Goal: Connect with others: Connect with others

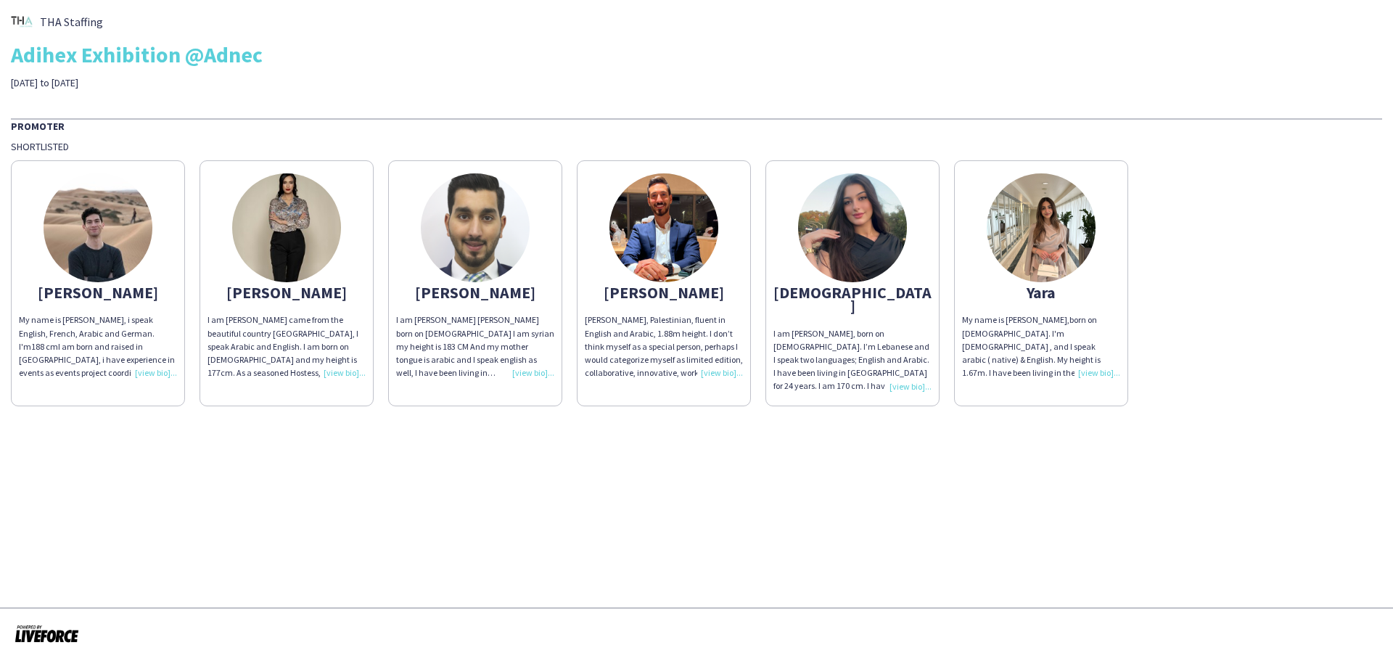
click at [669, 237] on img at bounding box center [664, 227] width 109 height 109
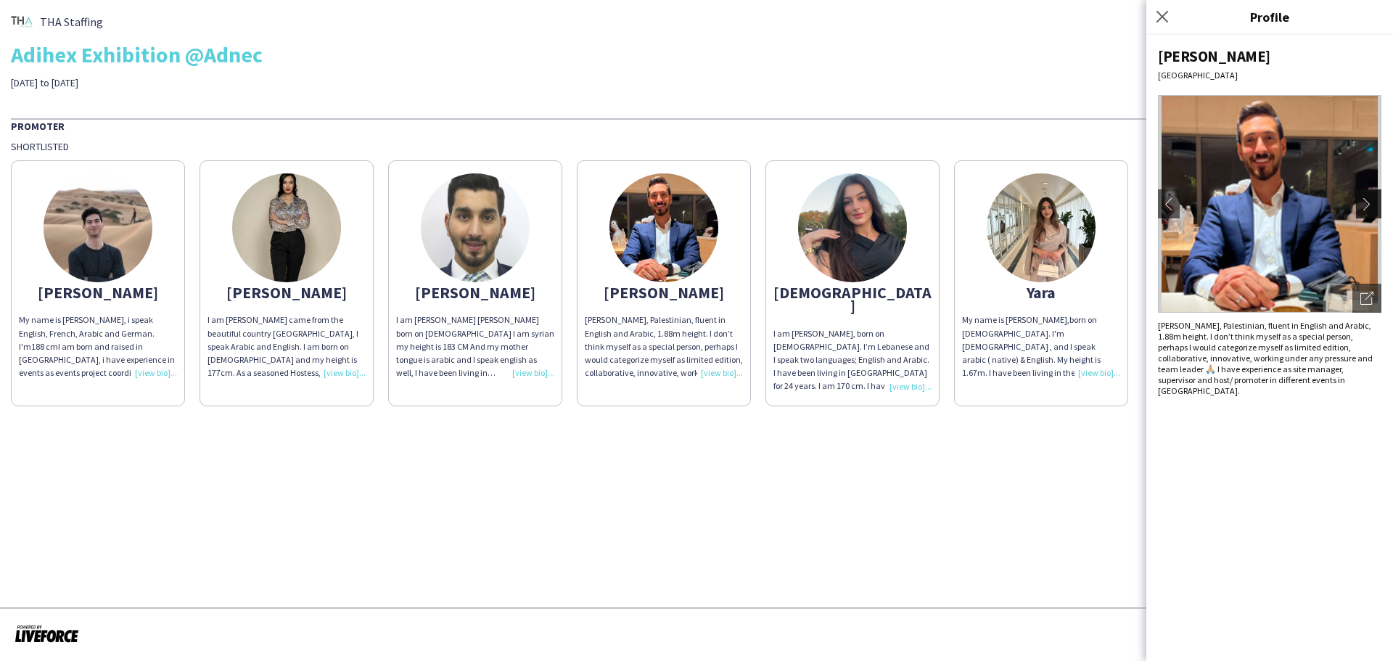
click at [1374, 205] on app-icon "chevron-right" at bounding box center [1371, 203] width 20 height 13
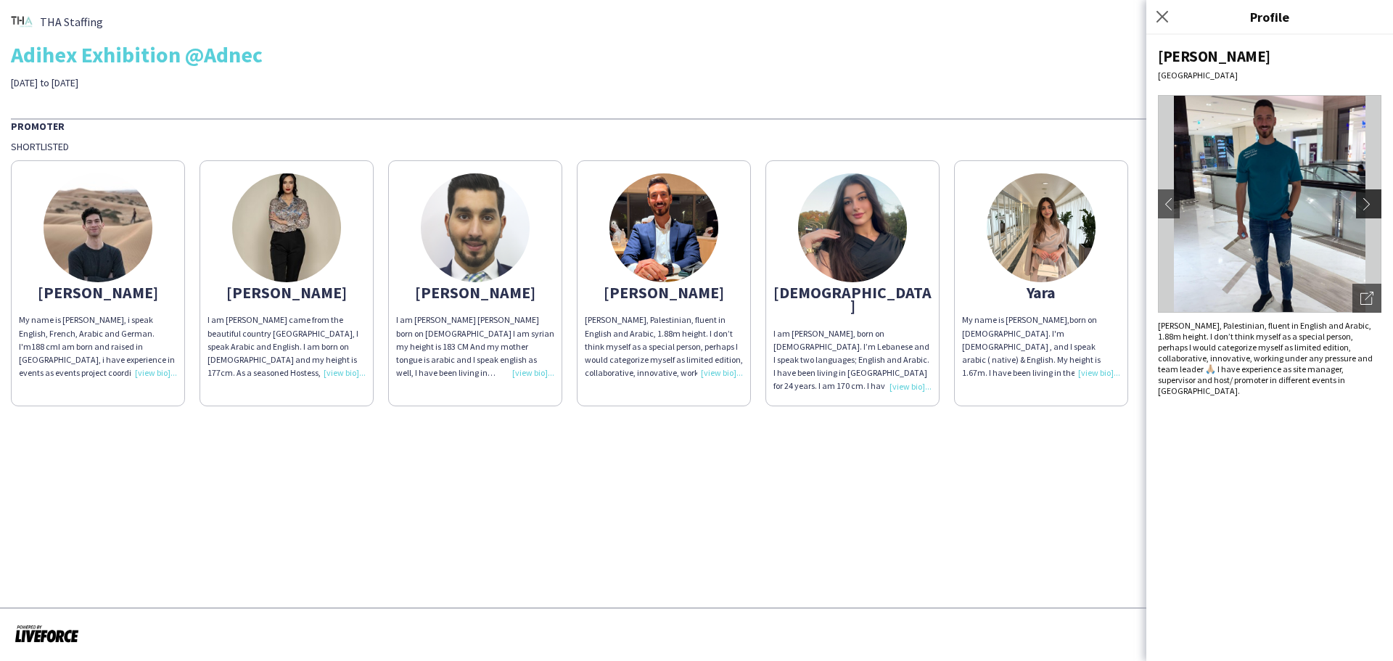
click at [1366, 201] on app-icon "chevron-right" at bounding box center [1371, 203] width 20 height 13
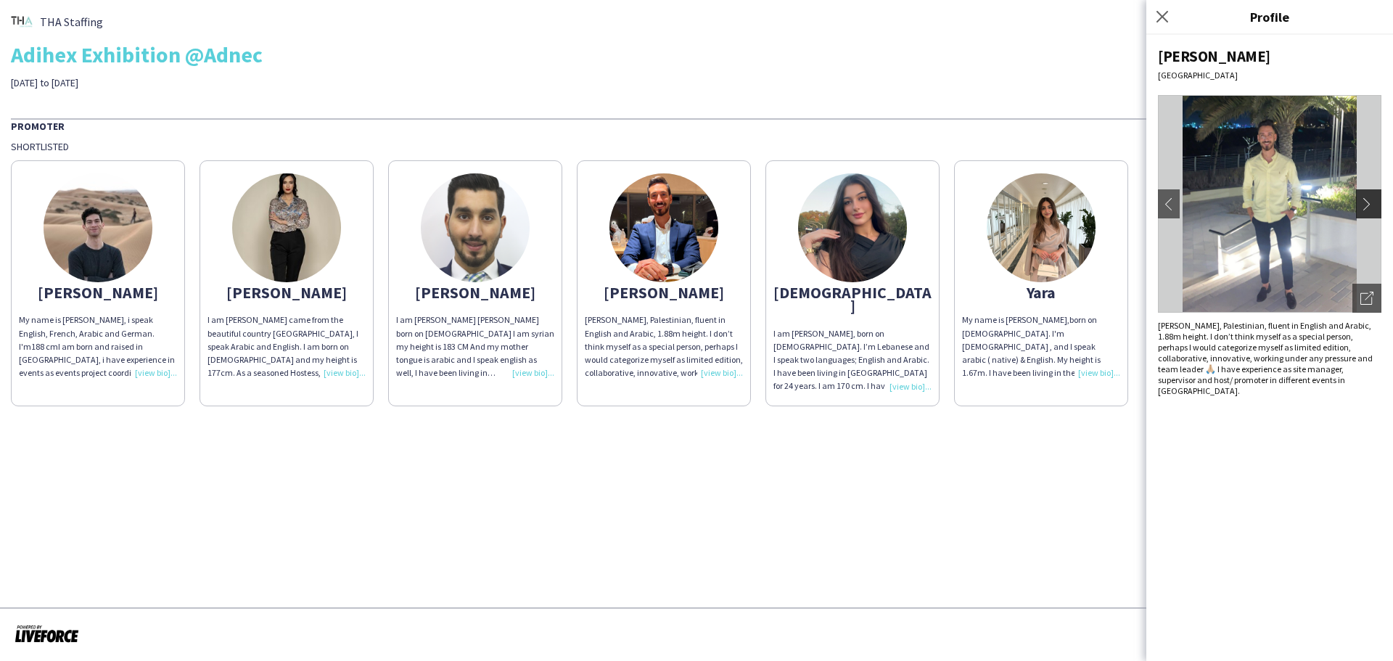
click at [1366, 201] on app-icon "chevron-right" at bounding box center [1371, 203] width 20 height 13
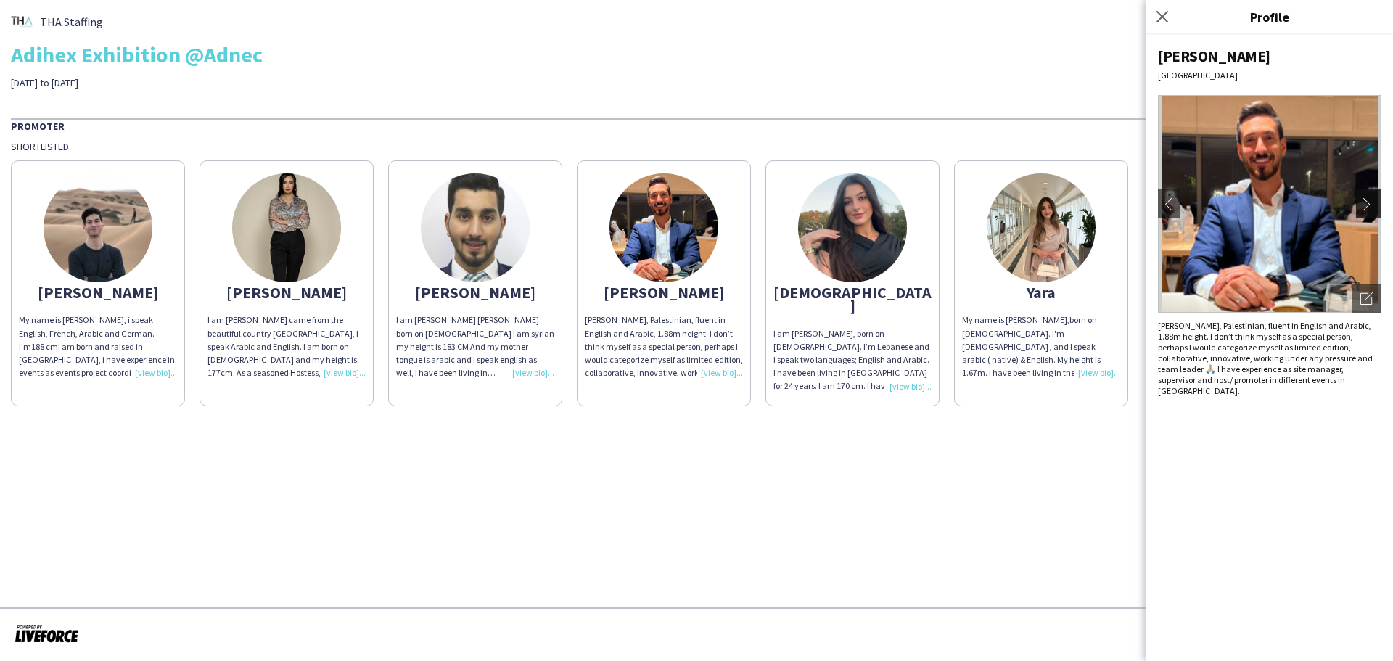
click at [1366, 201] on app-icon "chevron-right" at bounding box center [1371, 203] width 20 height 13
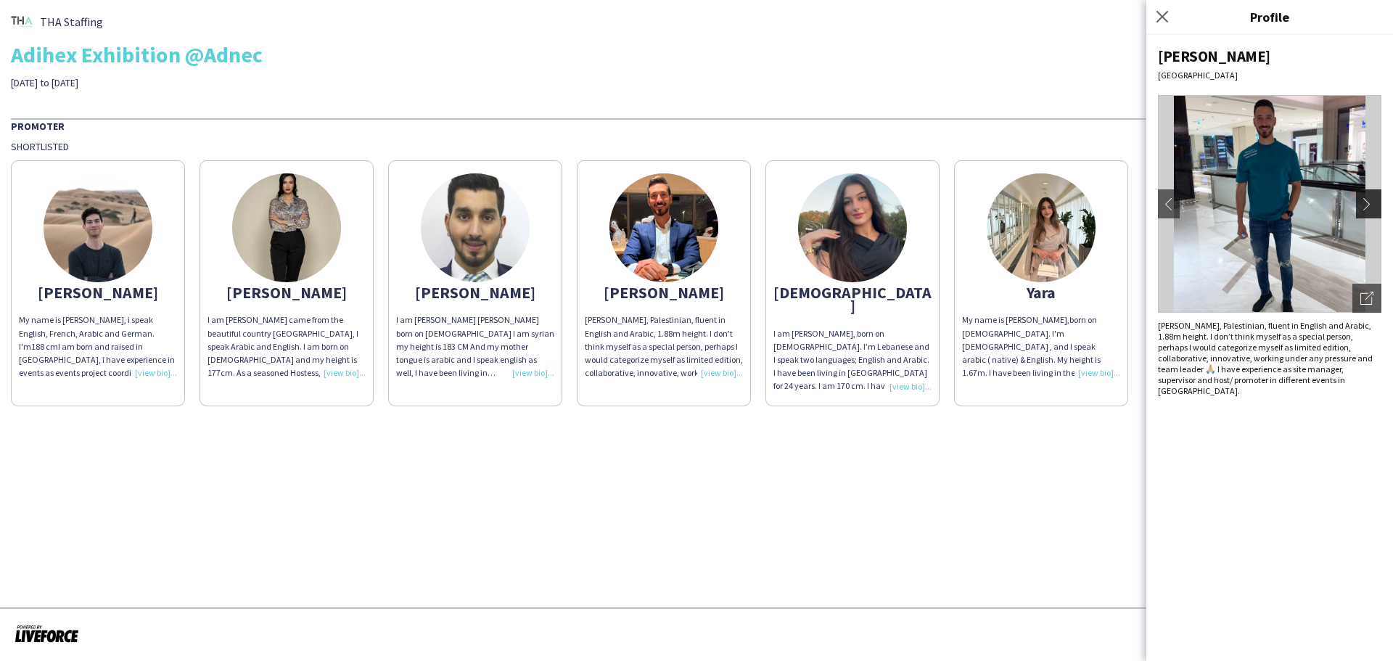
click at [1366, 201] on app-icon "chevron-right" at bounding box center [1371, 203] width 20 height 13
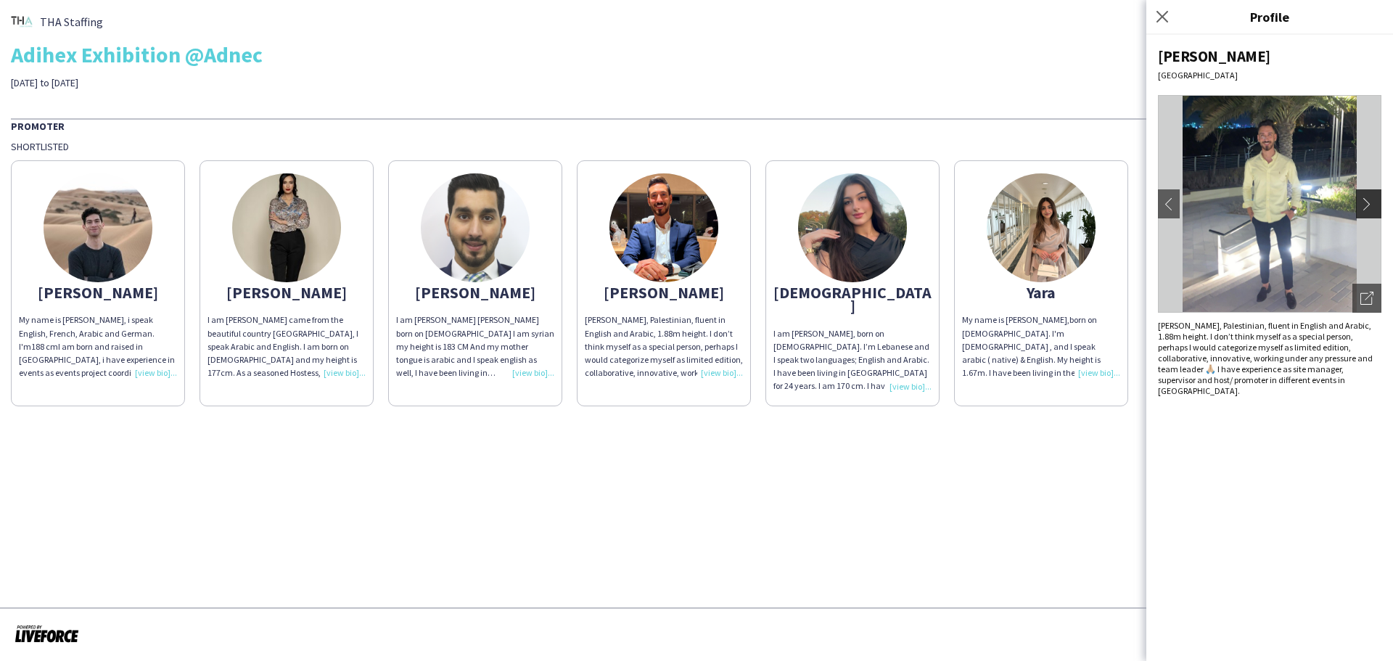
click at [1366, 201] on app-icon "chevron-right" at bounding box center [1371, 203] width 20 height 13
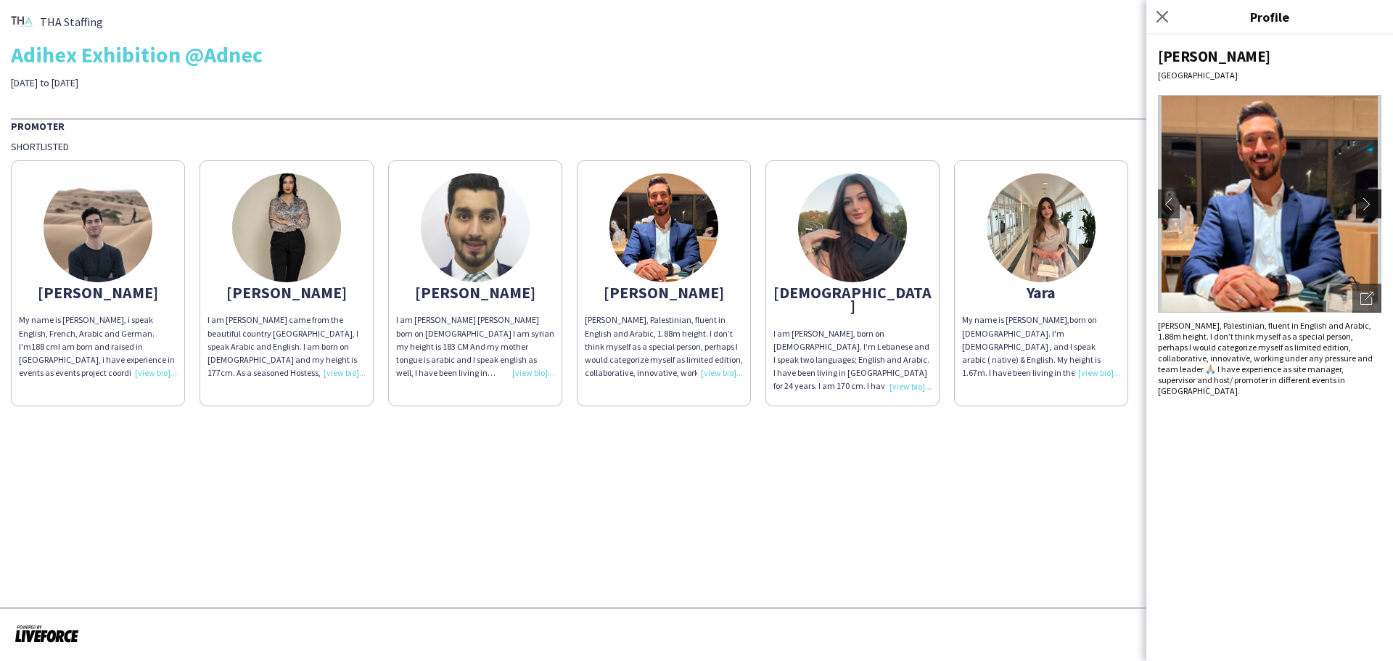
click at [1366, 201] on app-icon "chevron-right" at bounding box center [1371, 203] width 20 height 13
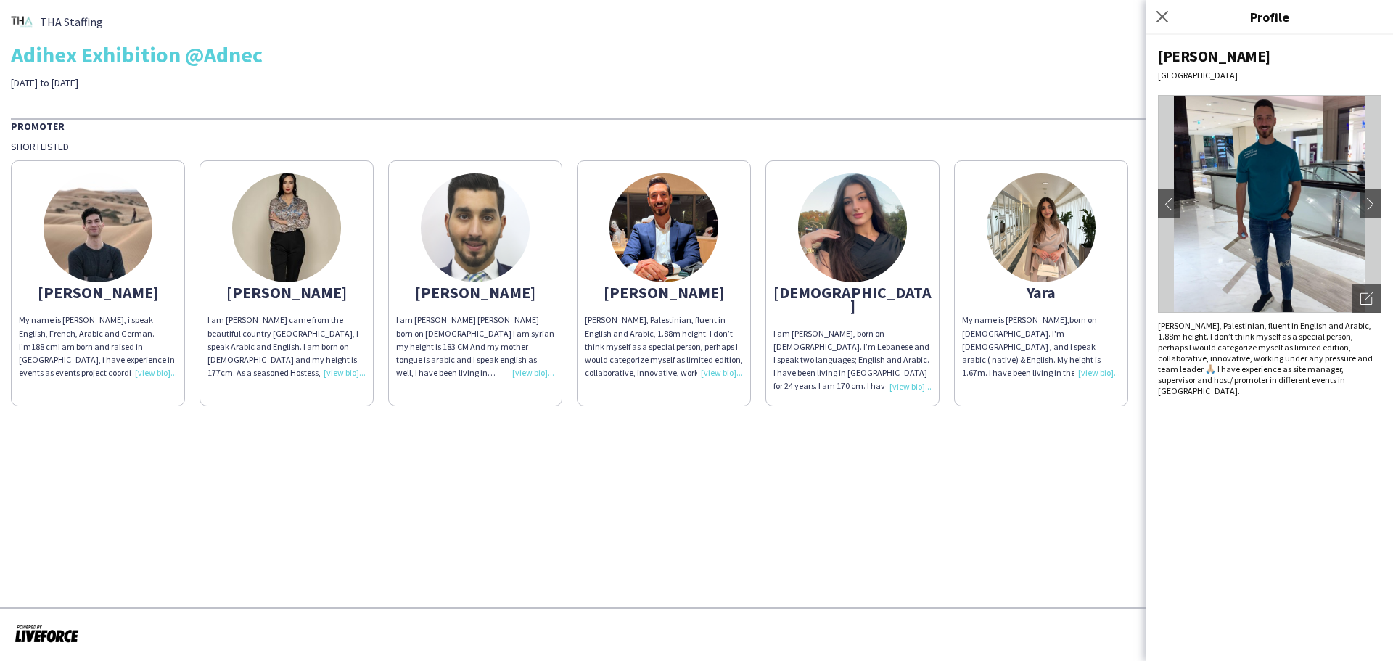
click at [856, 229] on img at bounding box center [852, 227] width 109 height 109
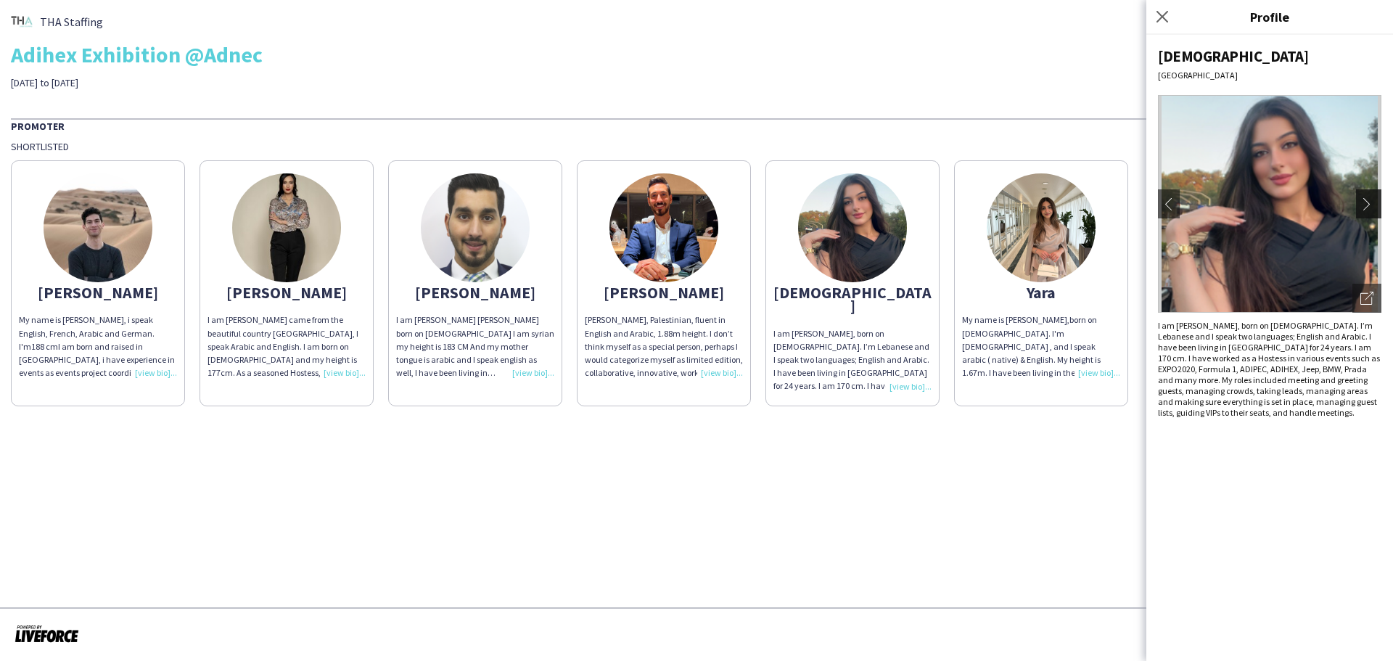
click at [1373, 207] on app-icon "chevron-right" at bounding box center [1371, 203] width 20 height 13
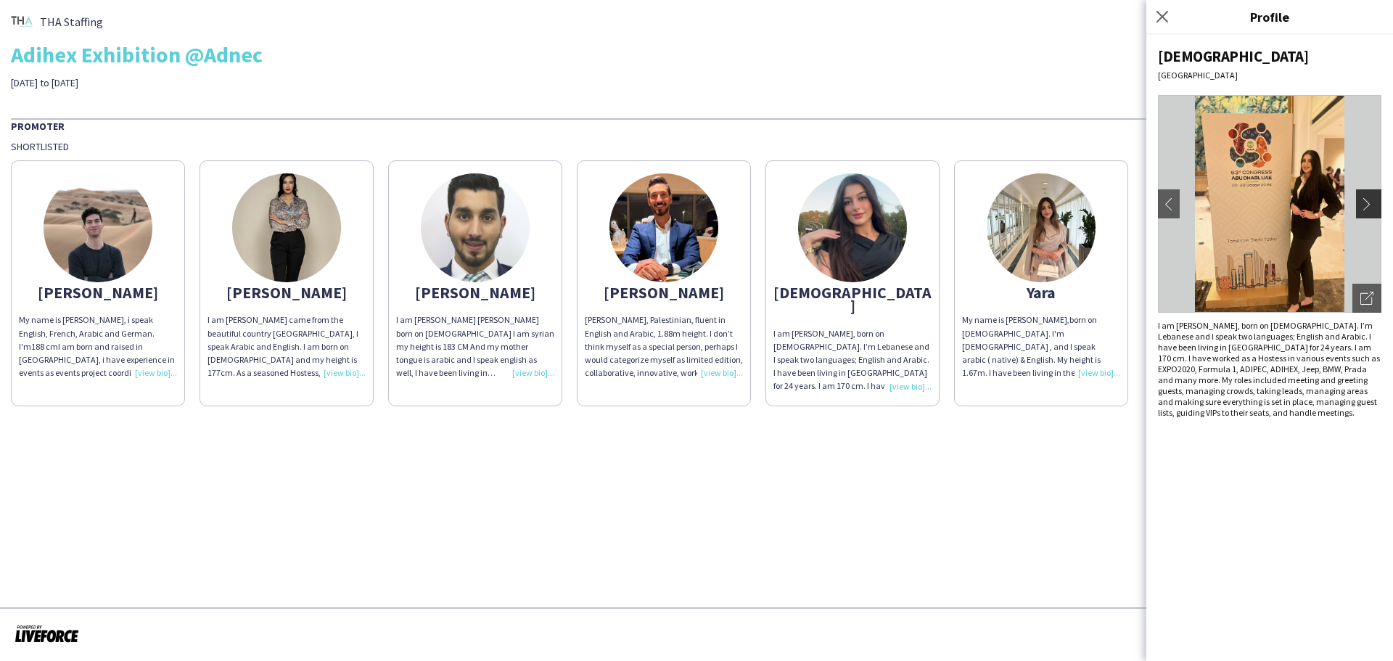
click at [1365, 200] on app-icon "chevron-right" at bounding box center [1371, 203] width 20 height 13
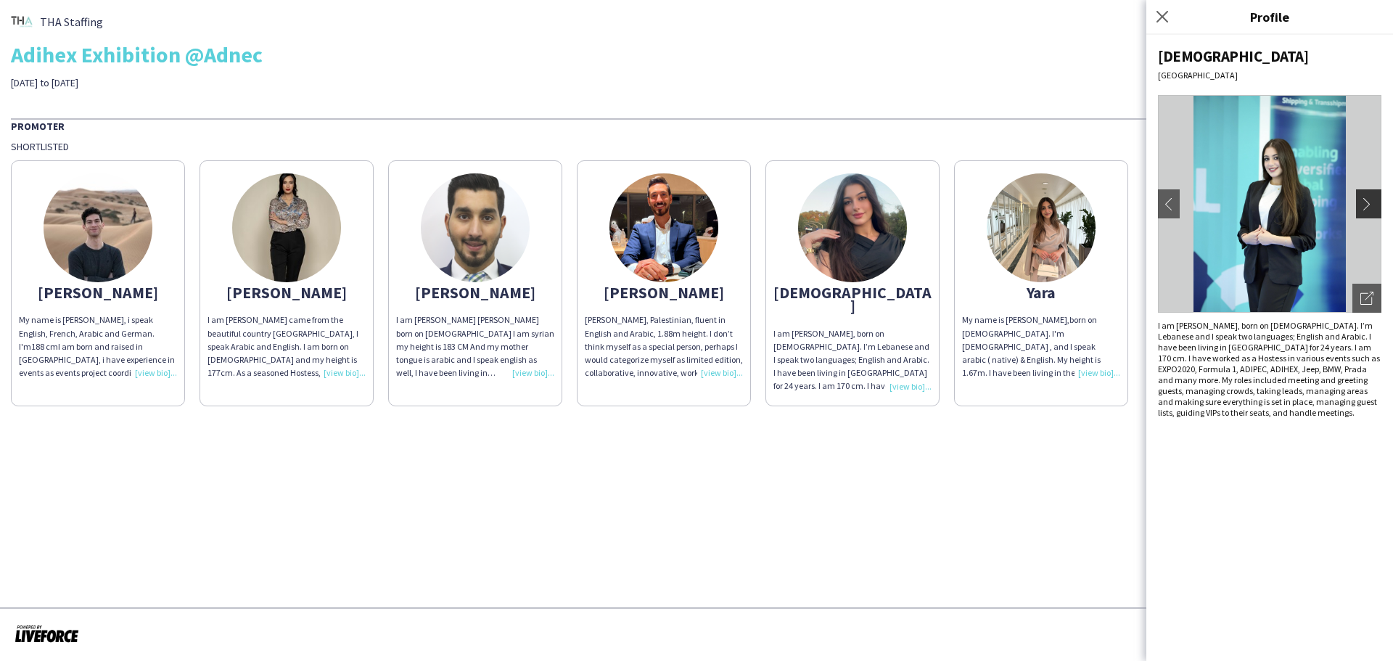
click at [1365, 200] on app-icon "chevron-right" at bounding box center [1371, 203] width 20 height 13
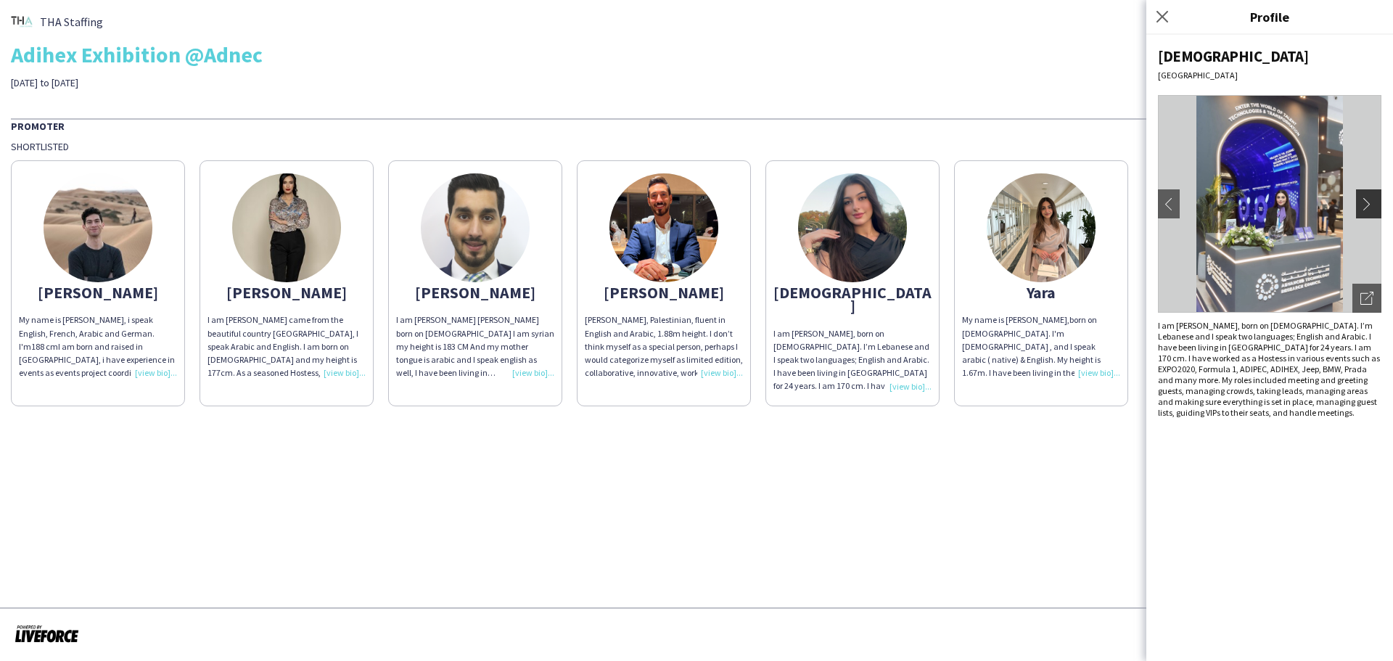
click at [1365, 200] on app-icon "chevron-right" at bounding box center [1371, 203] width 20 height 13
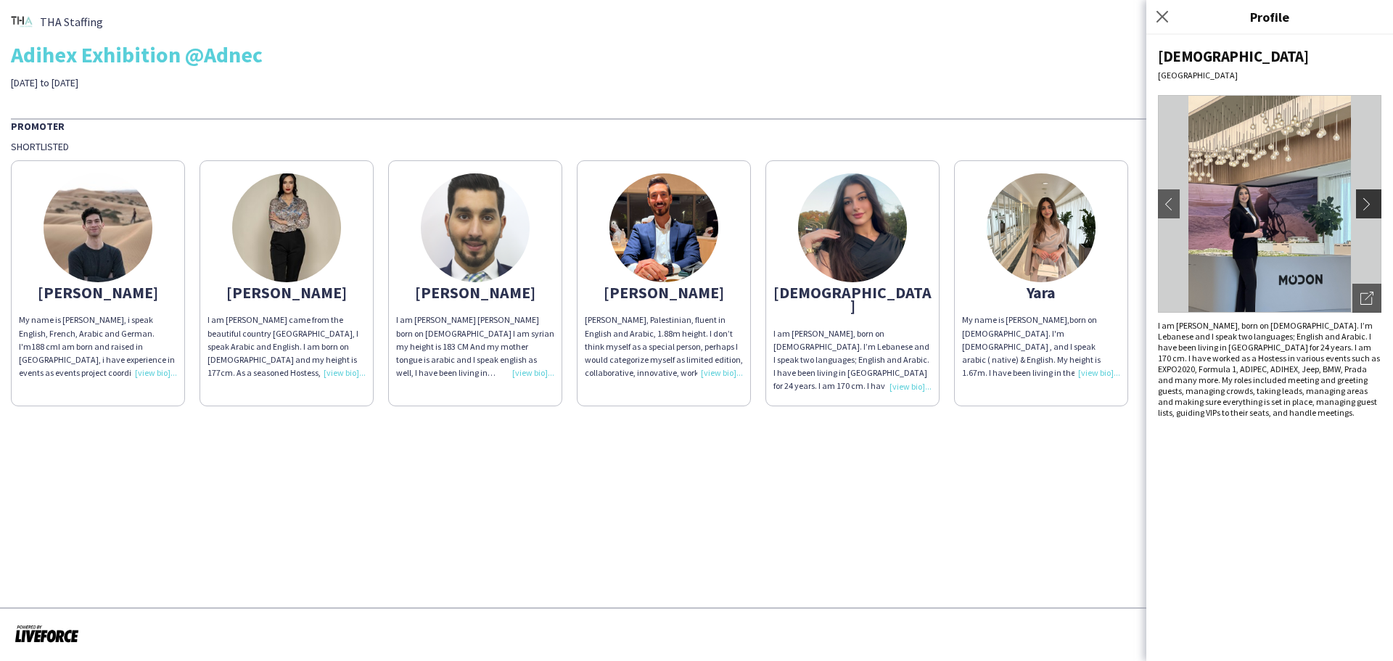
click at [1365, 200] on app-icon "chevron-right" at bounding box center [1371, 203] width 20 height 13
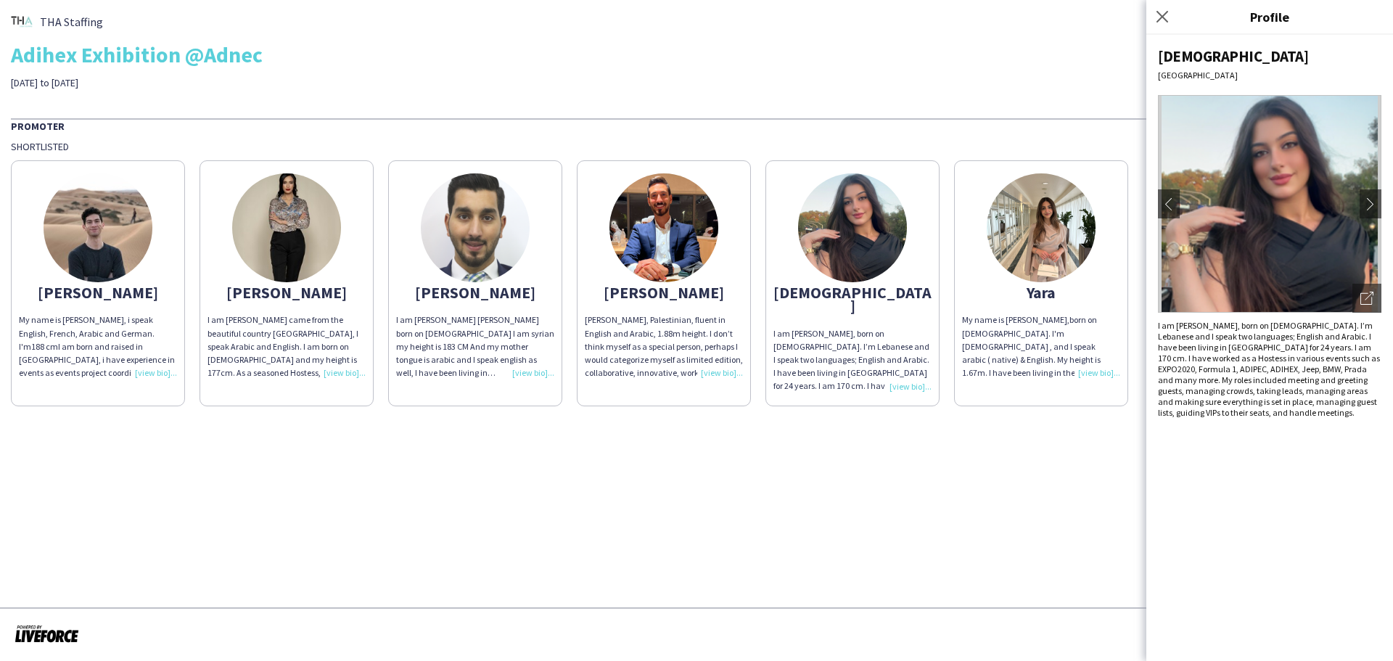
click at [1046, 245] on img at bounding box center [1041, 227] width 109 height 109
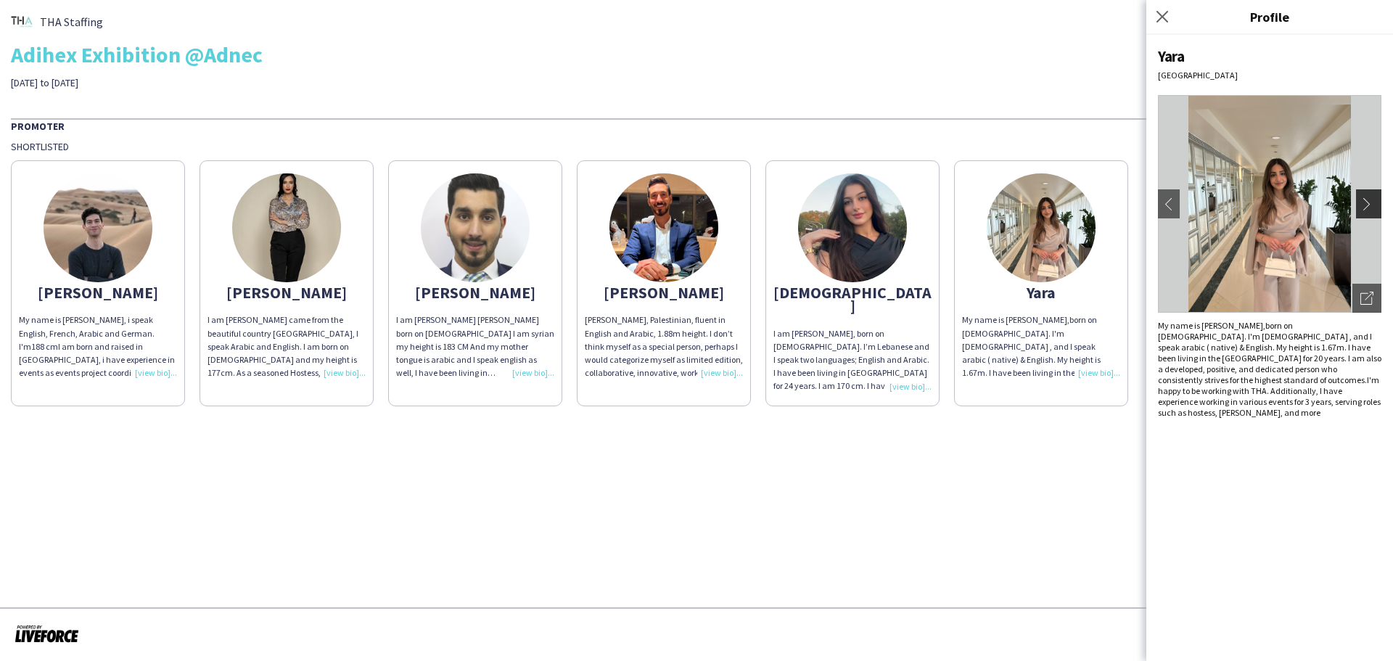
click at [1367, 197] on app-icon "chevron-right" at bounding box center [1371, 203] width 20 height 13
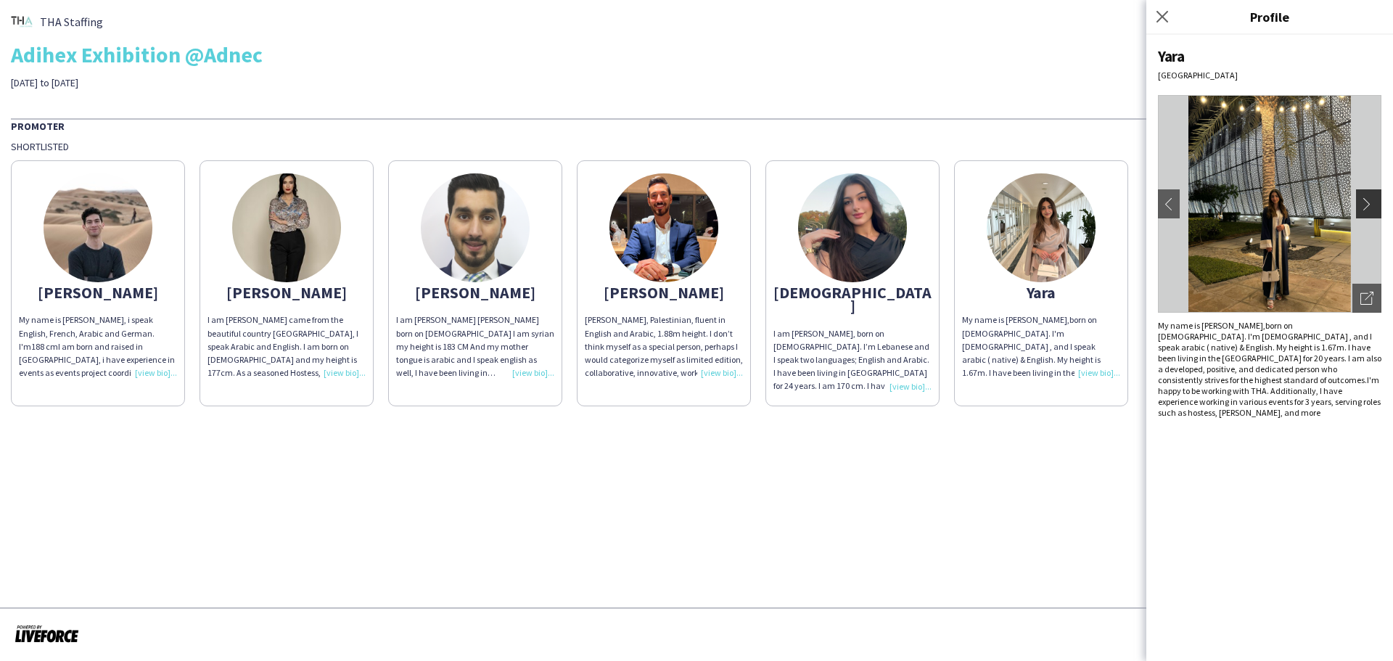
click at [1367, 197] on app-icon "chevron-right" at bounding box center [1371, 203] width 20 height 13
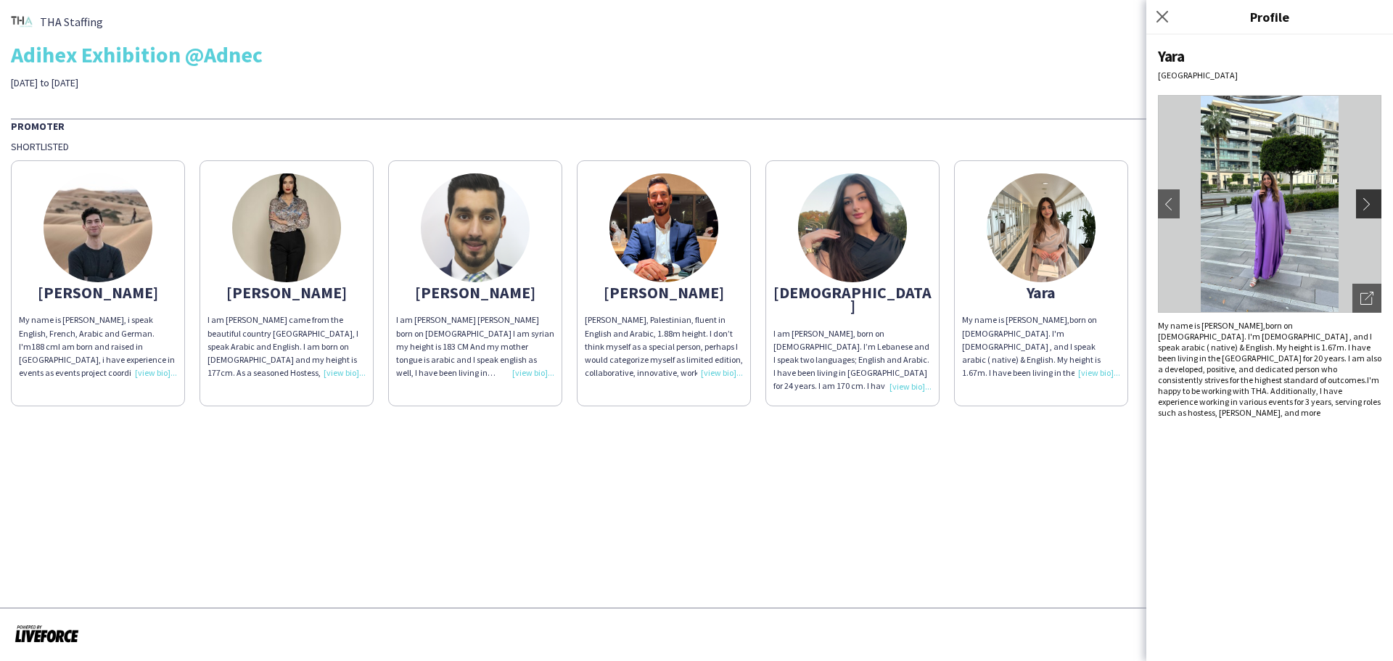
click at [1367, 197] on app-icon "chevron-right" at bounding box center [1371, 203] width 20 height 13
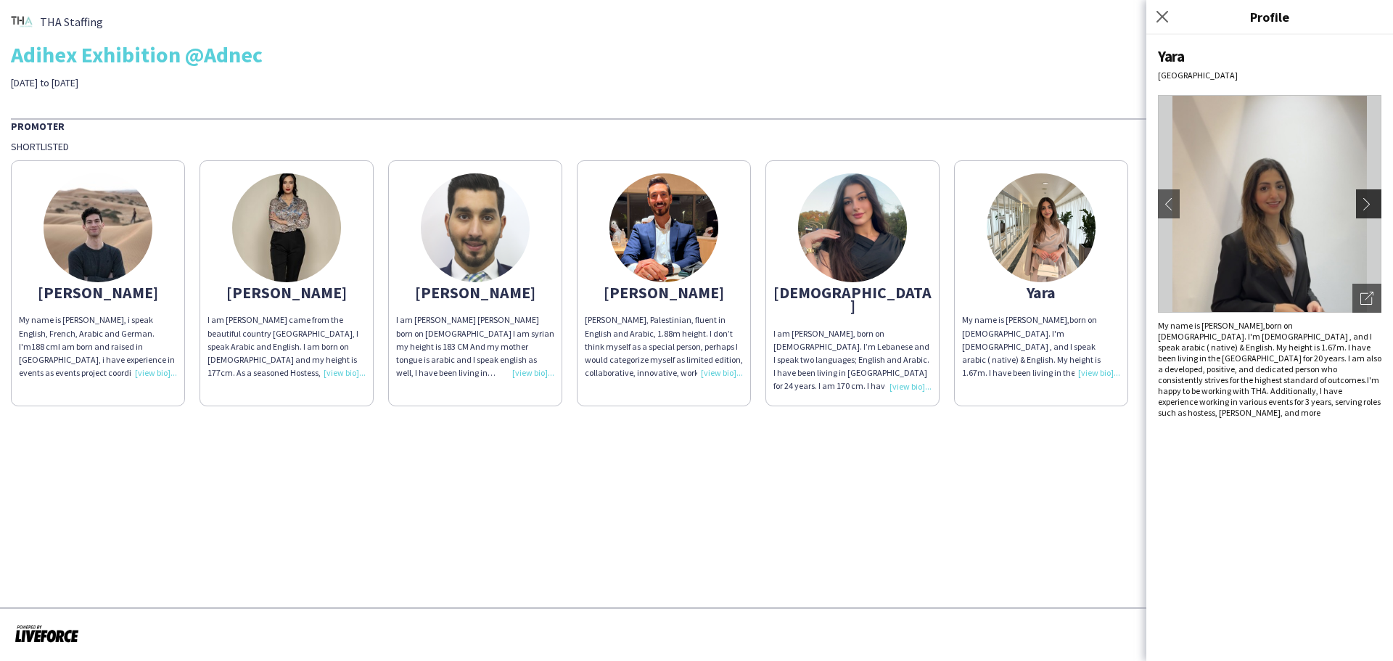
click at [1367, 197] on app-icon "chevron-right" at bounding box center [1371, 203] width 20 height 13
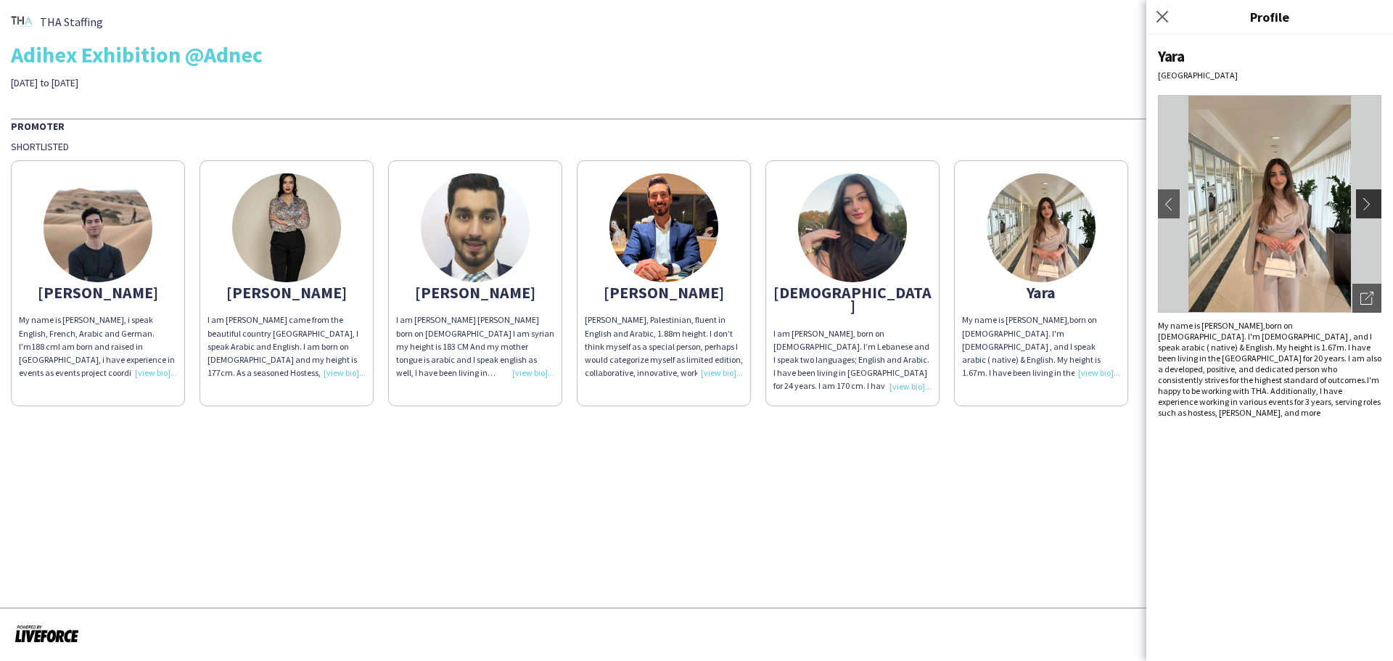
click at [1367, 197] on app-icon "chevron-right" at bounding box center [1371, 203] width 20 height 13
click at [275, 207] on img at bounding box center [286, 227] width 109 height 109
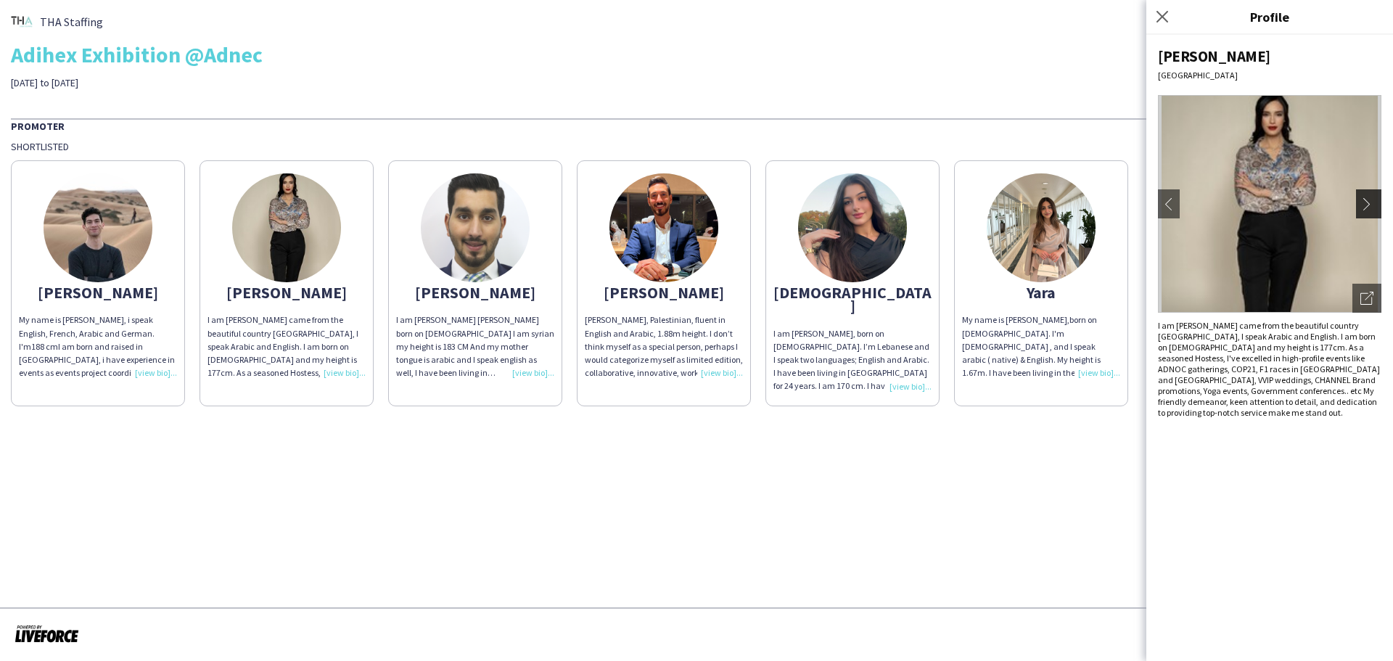
click at [1371, 200] on app-icon "chevron-right" at bounding box center [1371, 203] width 20 height 13
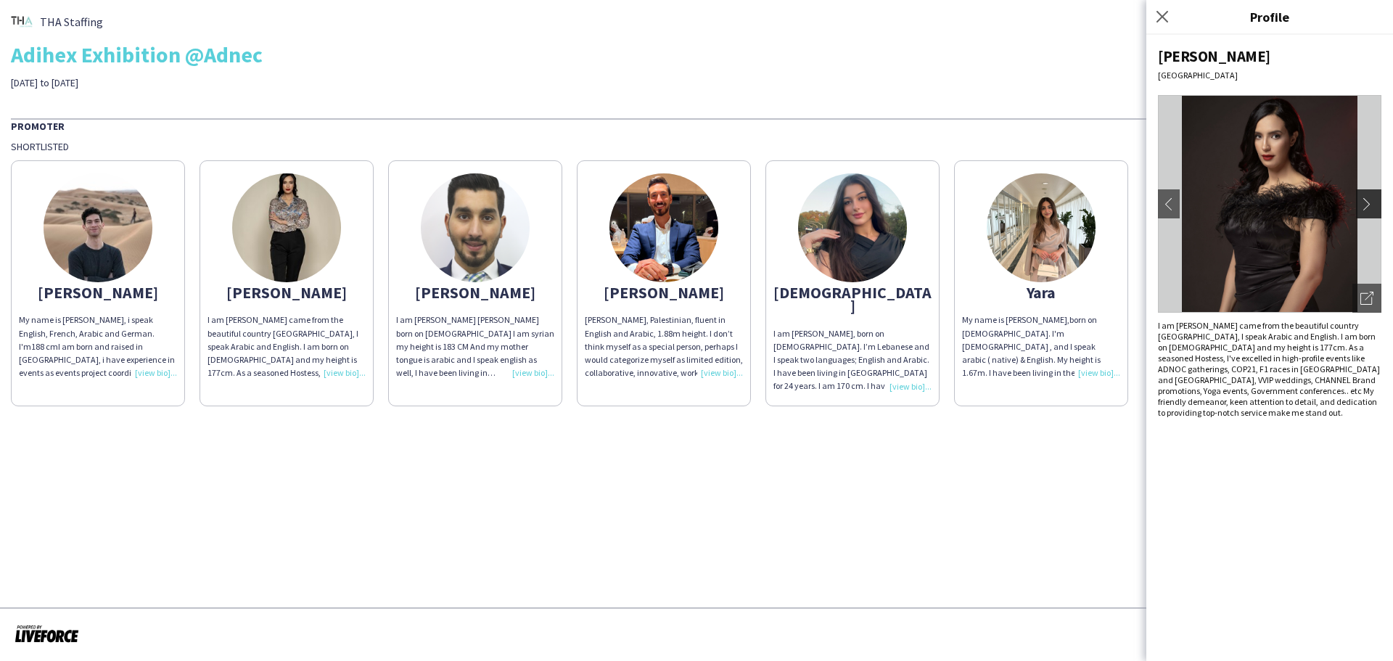
click at [1371, 200] on app-icon "chevron-right" at bounding box center [1371, 203] width 20 height 13
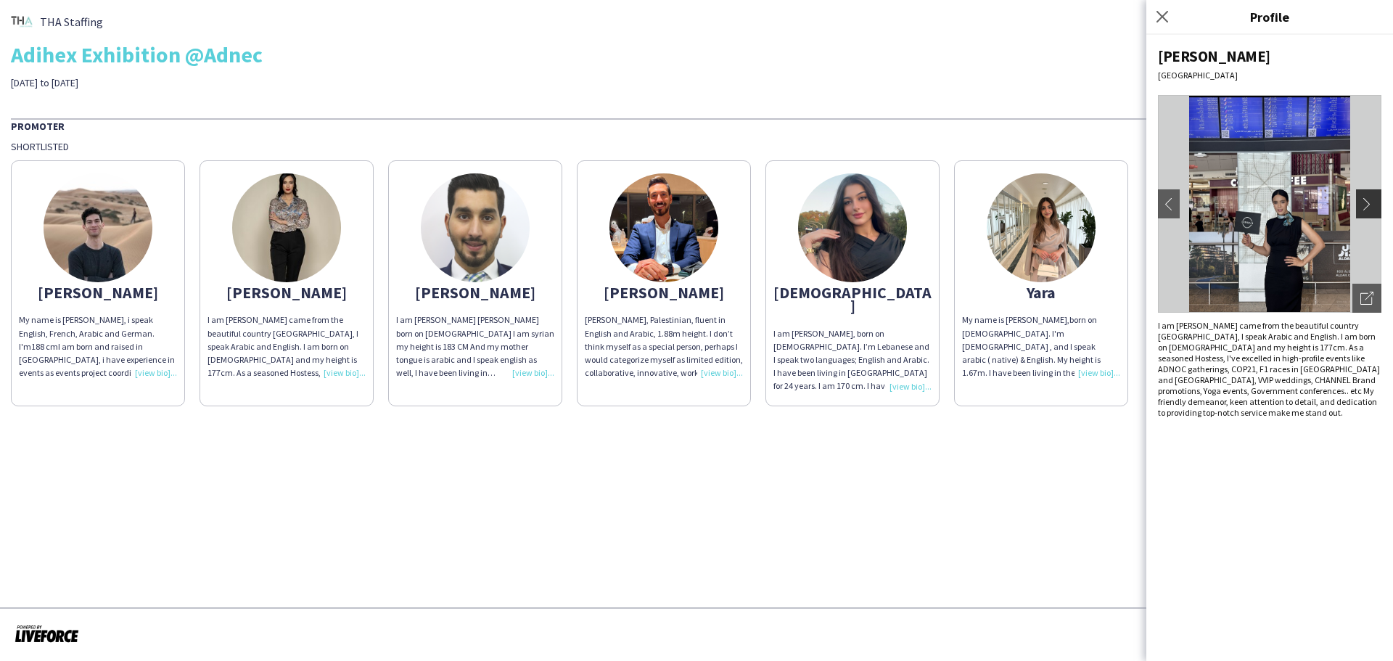
click at [1371, 200] on app-icon "chevron-right" at bounding box center [1371, 203] width 20 height 13
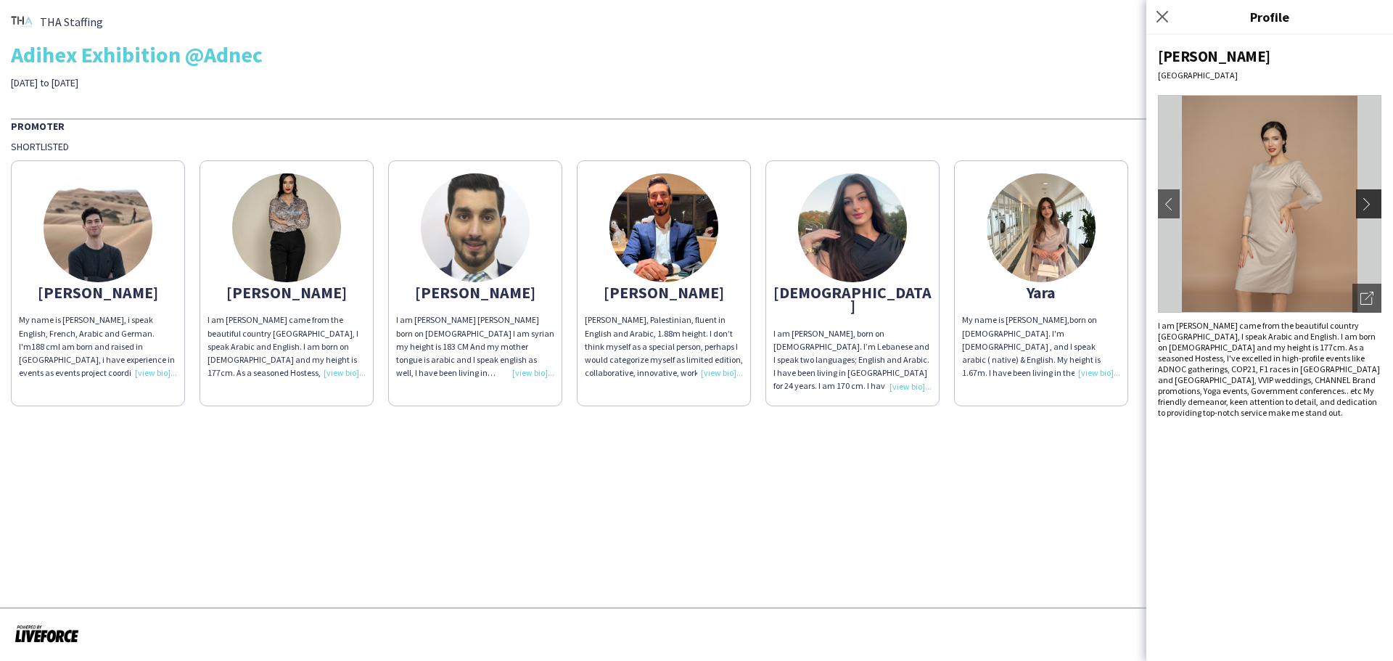
click at [1371, 200] on app-icon "chevron-right" at bounding box center [1371, 203] width 20 height 13
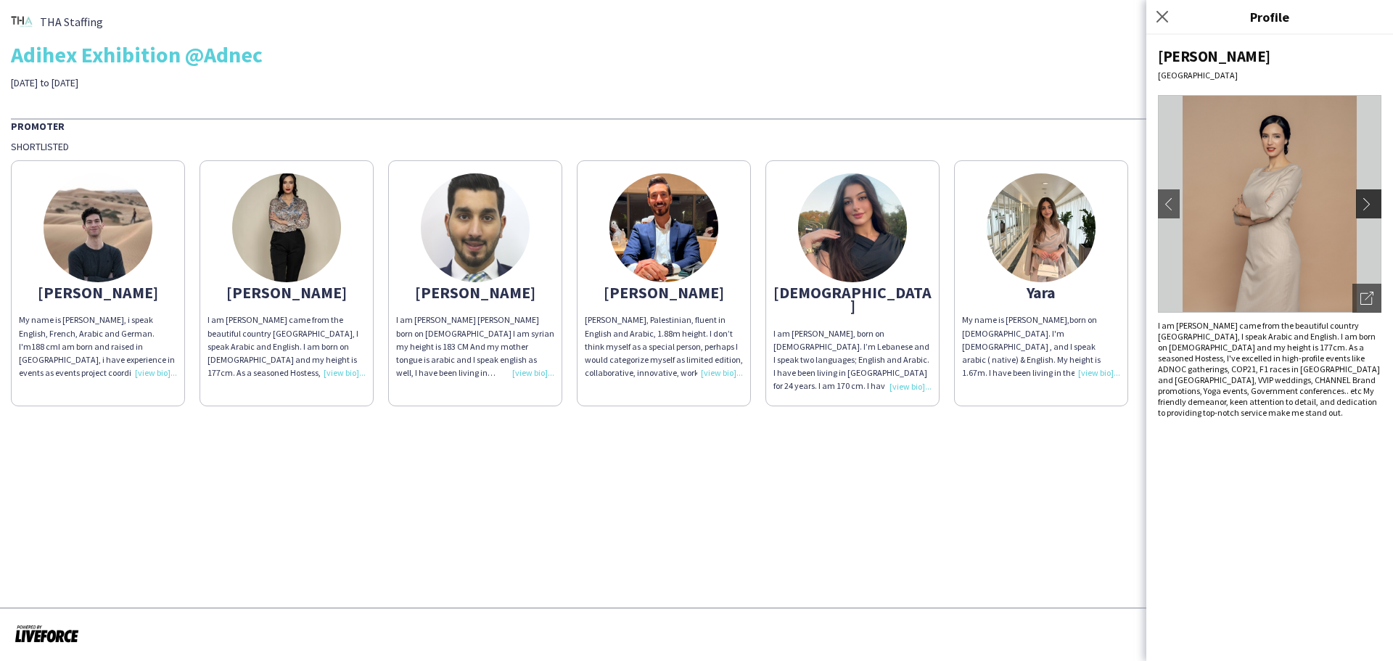
click at [1371, 200] on app-icon "chevron-right" at bounding box center [1371, 203] width 20 height 13
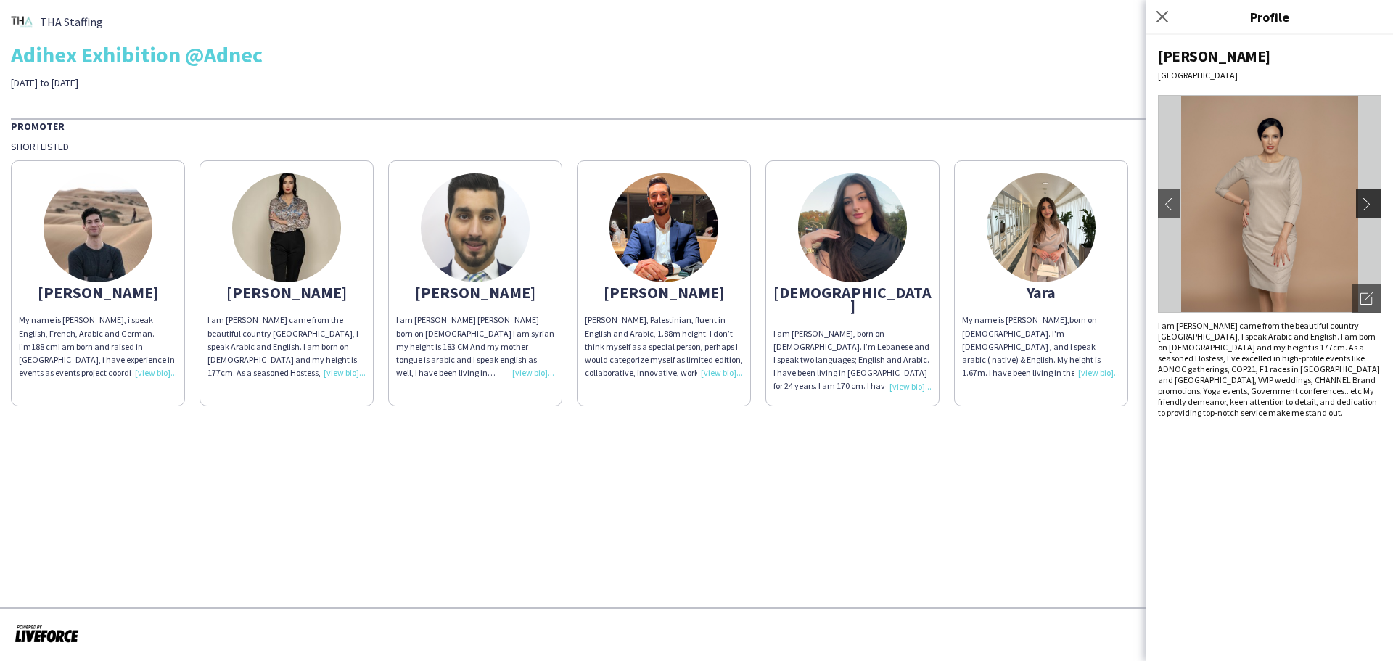
click at [1371, 200] on app-icon "chevron-right" at bounding box center [1371, 203] width 20 height 13
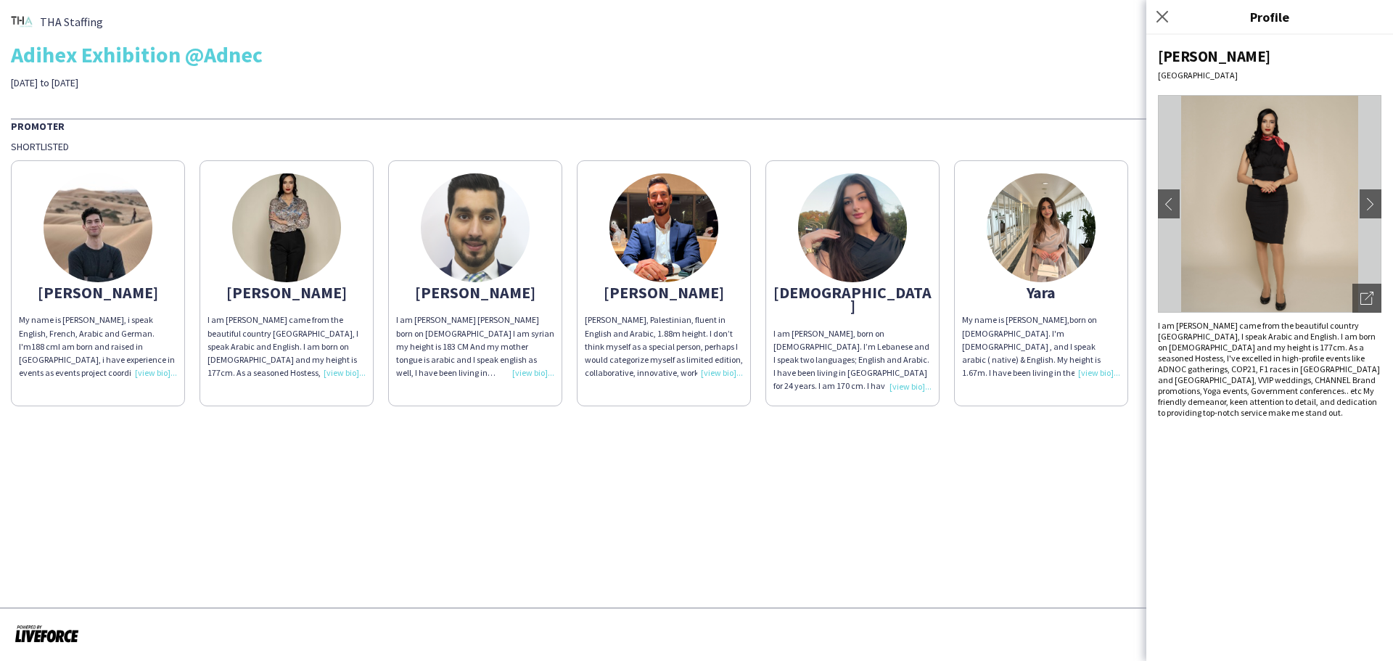
click at [73, 241] on img at bounding box center [98, 227] width 109 height 109
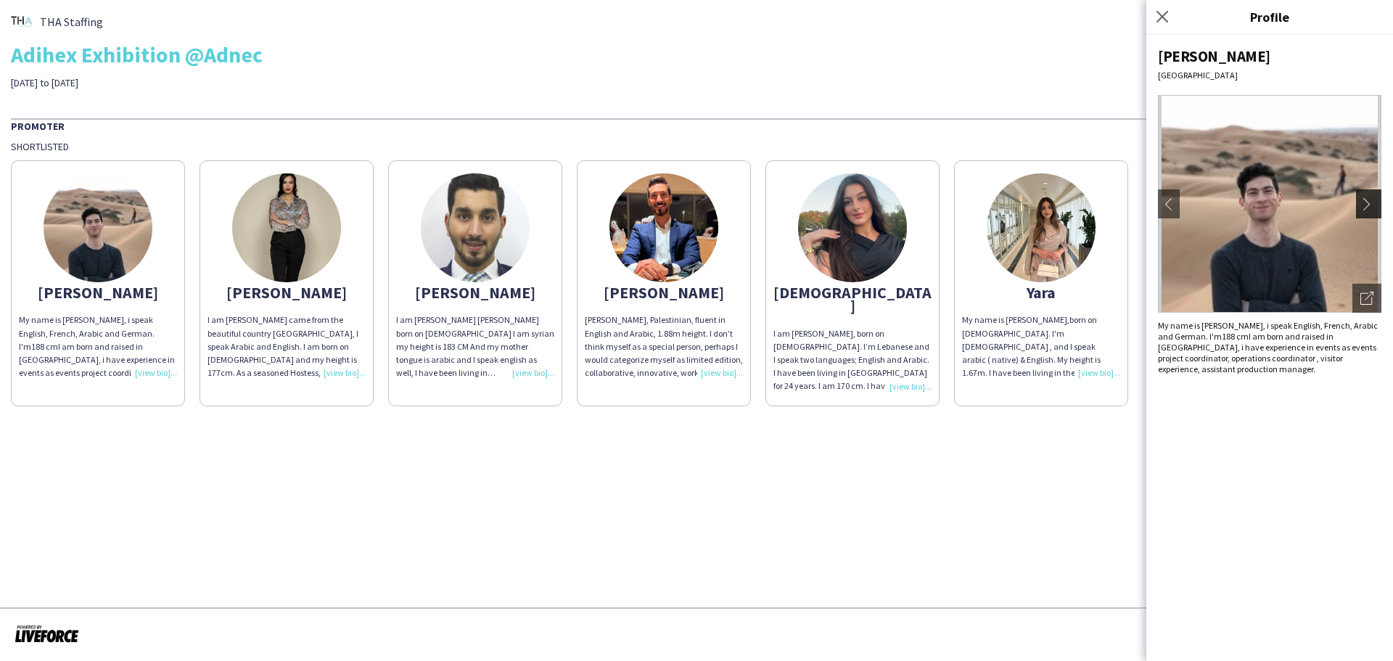
click at [1366, 201] on app-icon "chevron-right" at bounding box center [1371, 203] width 20 height 13
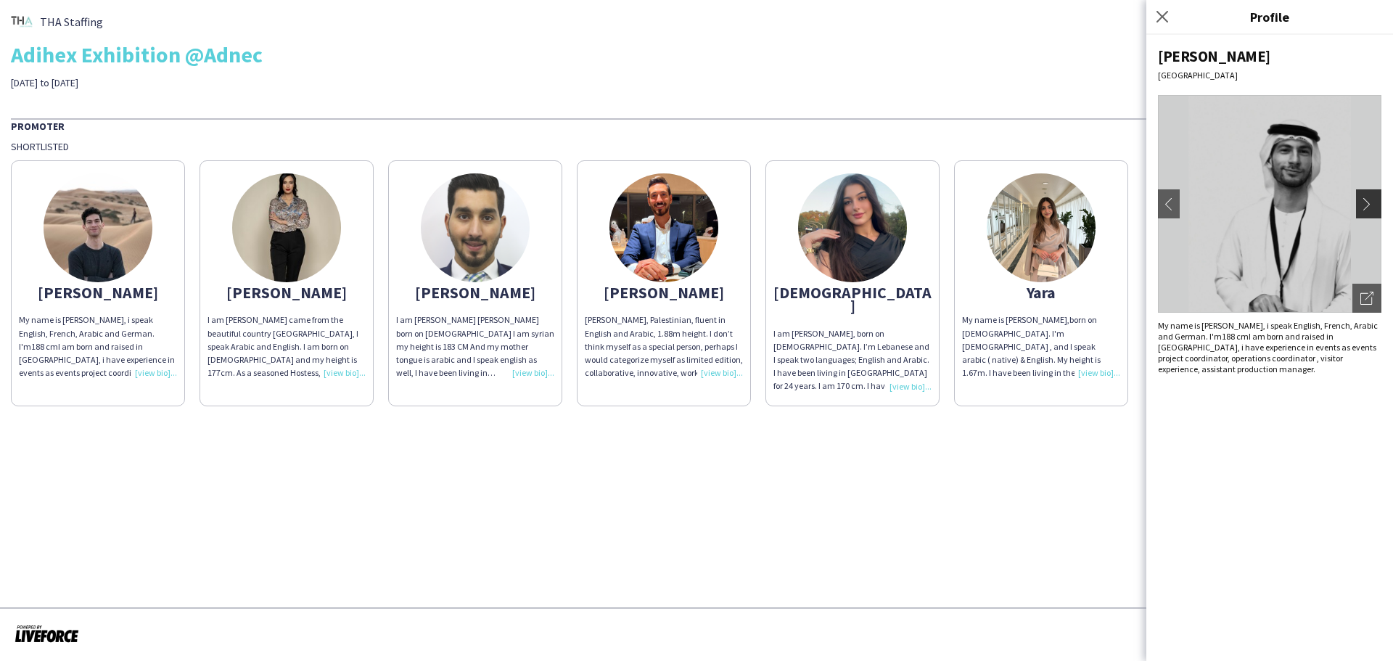
click at [1366, 201] on app-icon "chevron-right" at bounding box center [1371, 203] width 20 height 13
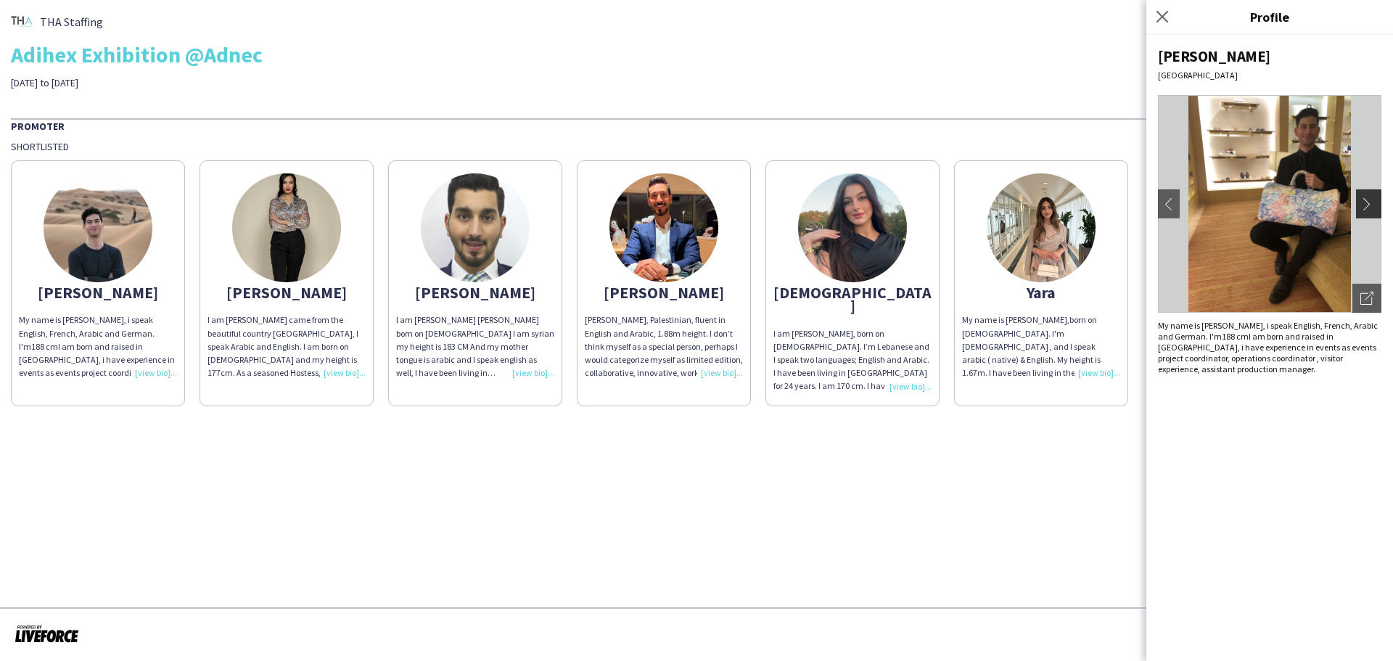
click at [1366, 201] on app-icon "chevron-right" at bounding box center [1371, 203] width 20 height 13
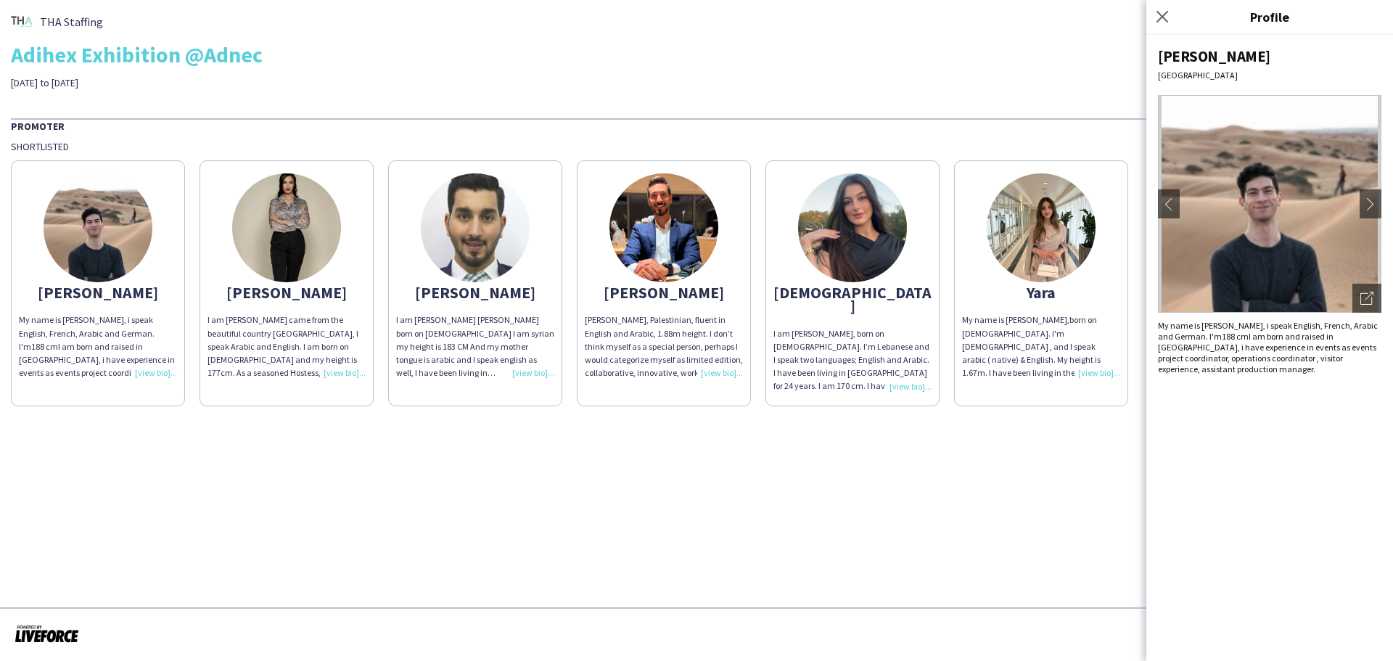
click at [1180, 54] on div "[PERSON_NAME]" at bounding box center [1269, 56] width 223 height 20
copy div "[PERSON_NAME]"
click at [1091, 372] on div "My name is [PERSON_NAME],born on [DEMOGRAPHIC_DATA]. I'm [DEMOGRAPHIC_DATA] , a…" at bounding box center [1041, 346] width 158 height 66
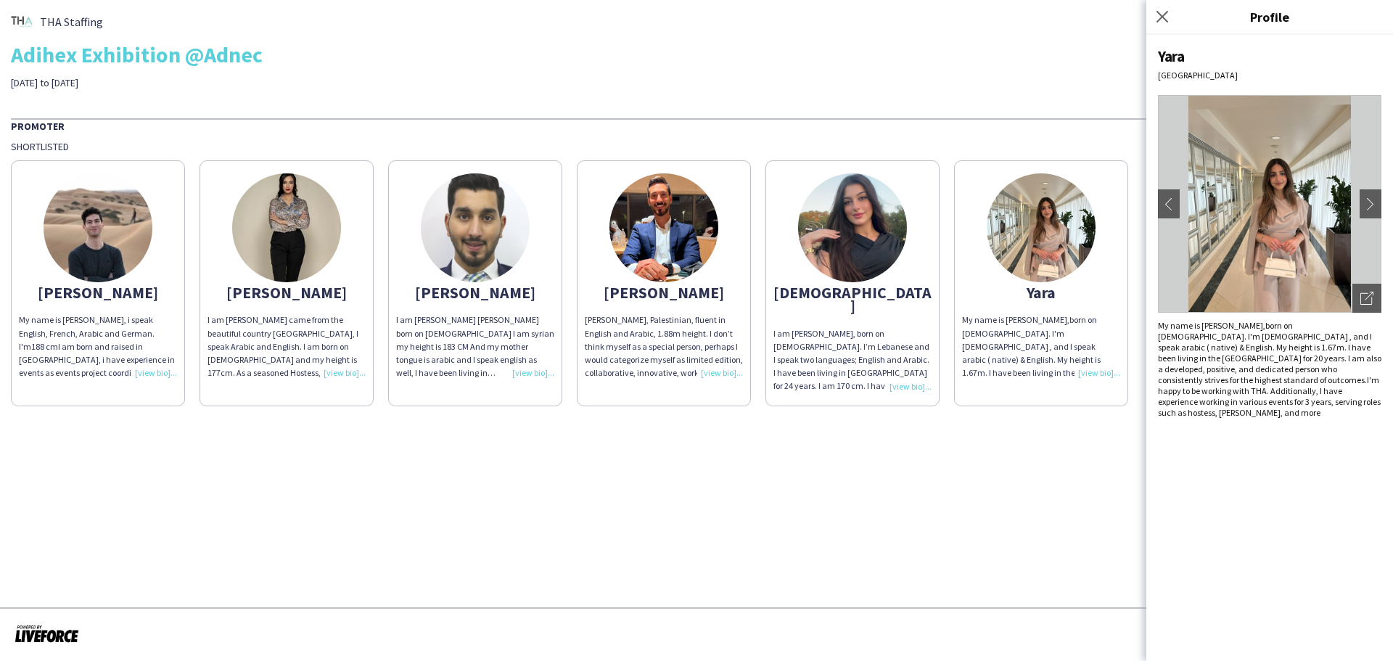
click at [902, 371] on div "I am [PERSON_NAME], born on [DEMOGRAPHIC_DATA]. I’m Lebanese and I speak two la…" at bounding box center [853, 360] width 158 height 66
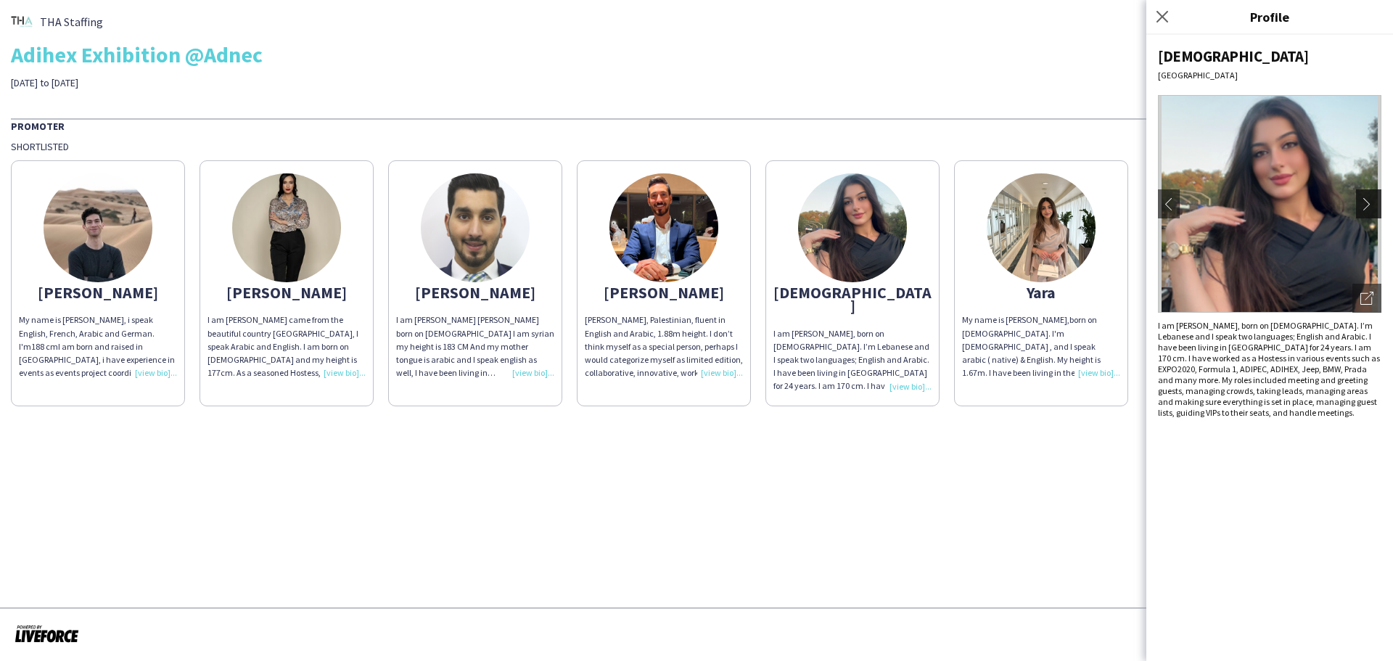
click at [1369, 200] on app-icon "chevron-right" at bounding box center [1371, 203] width 20 height 13
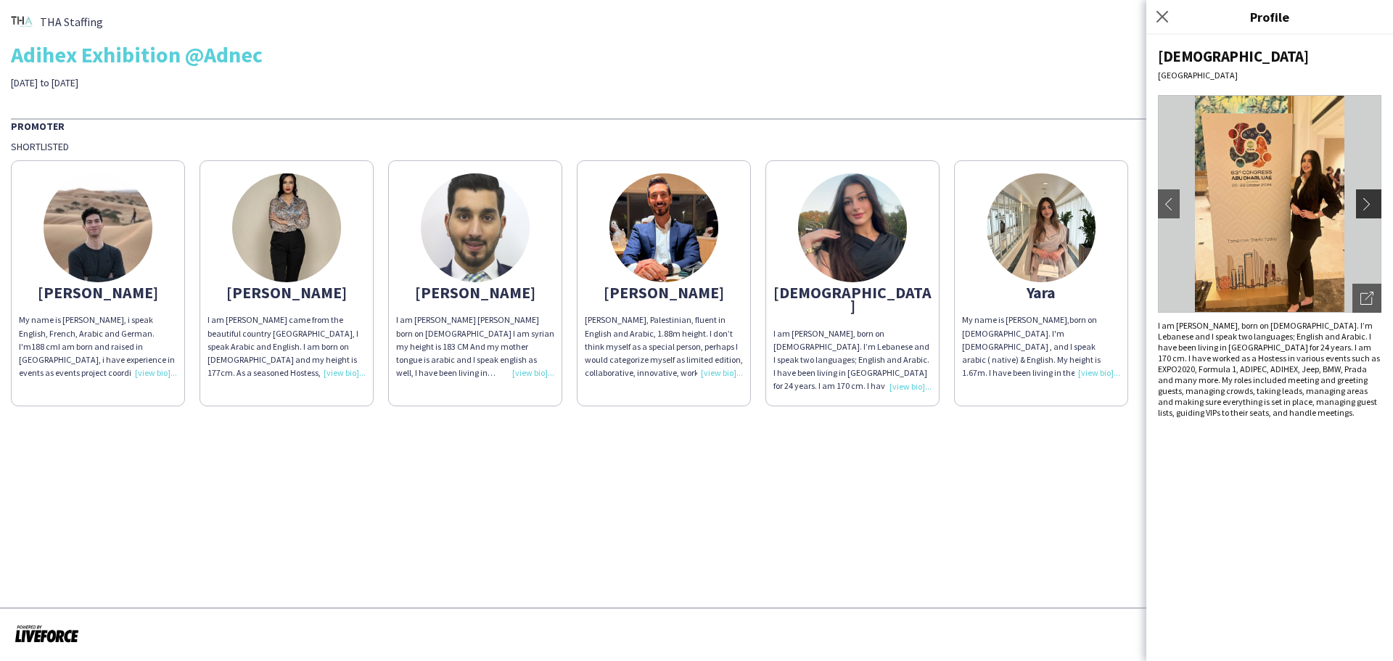
click at [1369, 200] on app-icon "chevron-right" at bounding box center [1371, 203] width 20 height 13
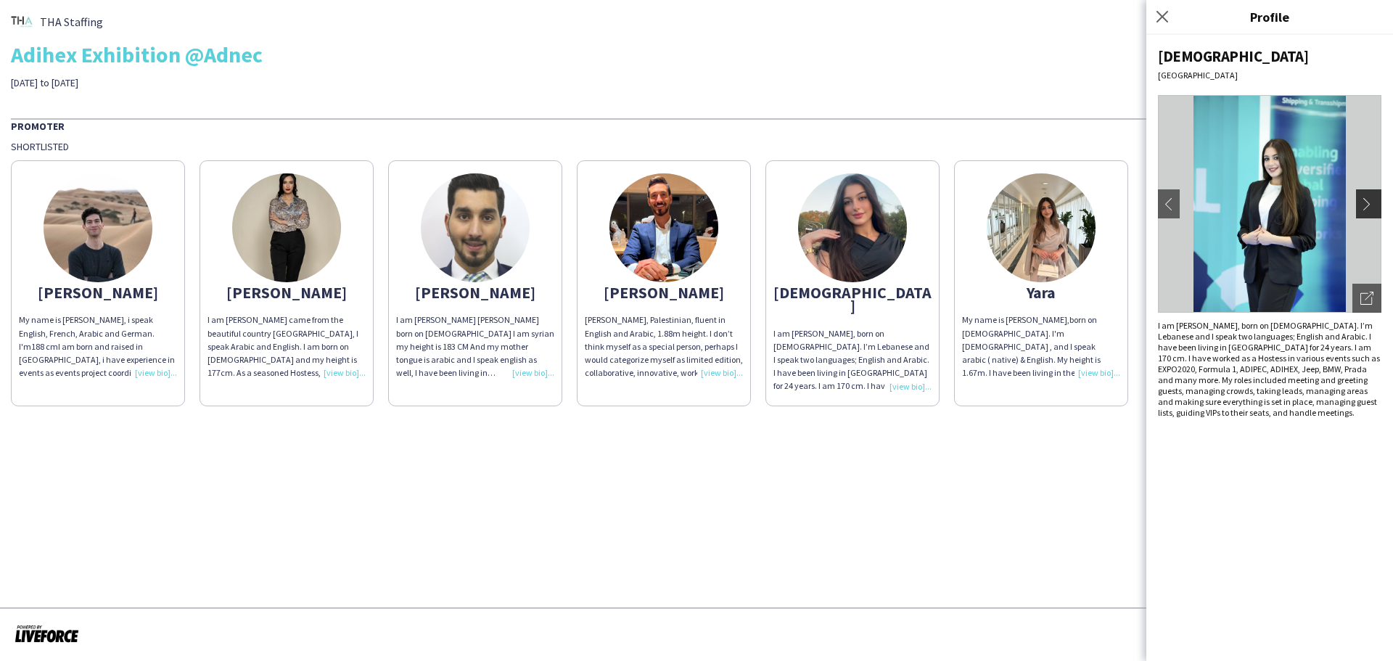
click at [1369, 200] on app-icon "chevron-right" at bounding box center [1371, 203] width 20 height 13
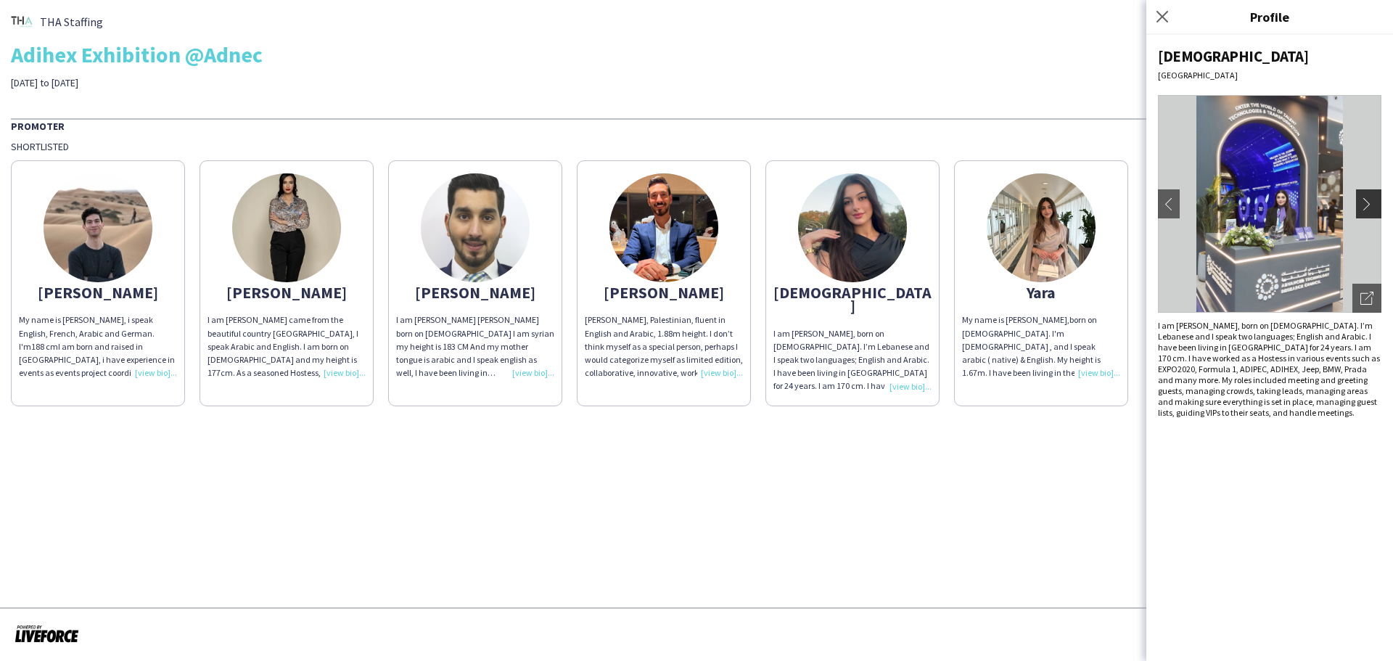
click at [1369, 200] on app-icon "chevron-right" at bounding box center [1371, 203] width 20 height 13
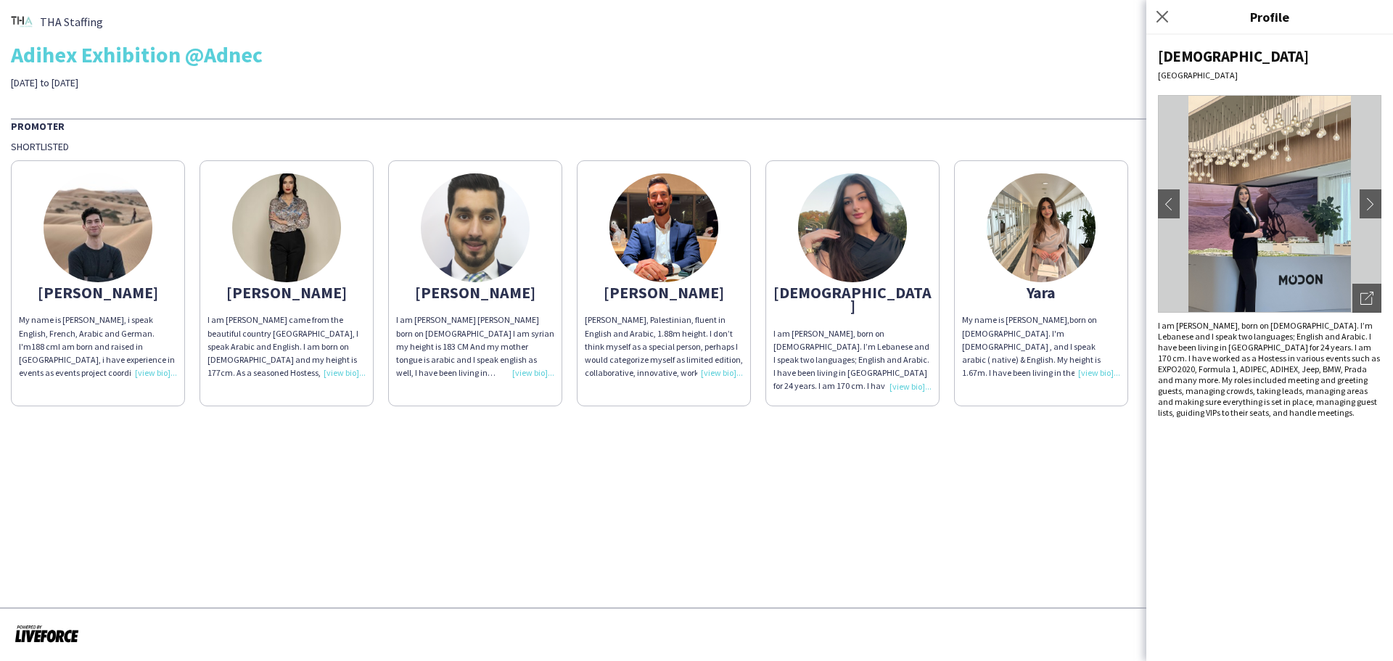
click at [277, 243] on img at bounding box center [286, 227] width 109 height 109
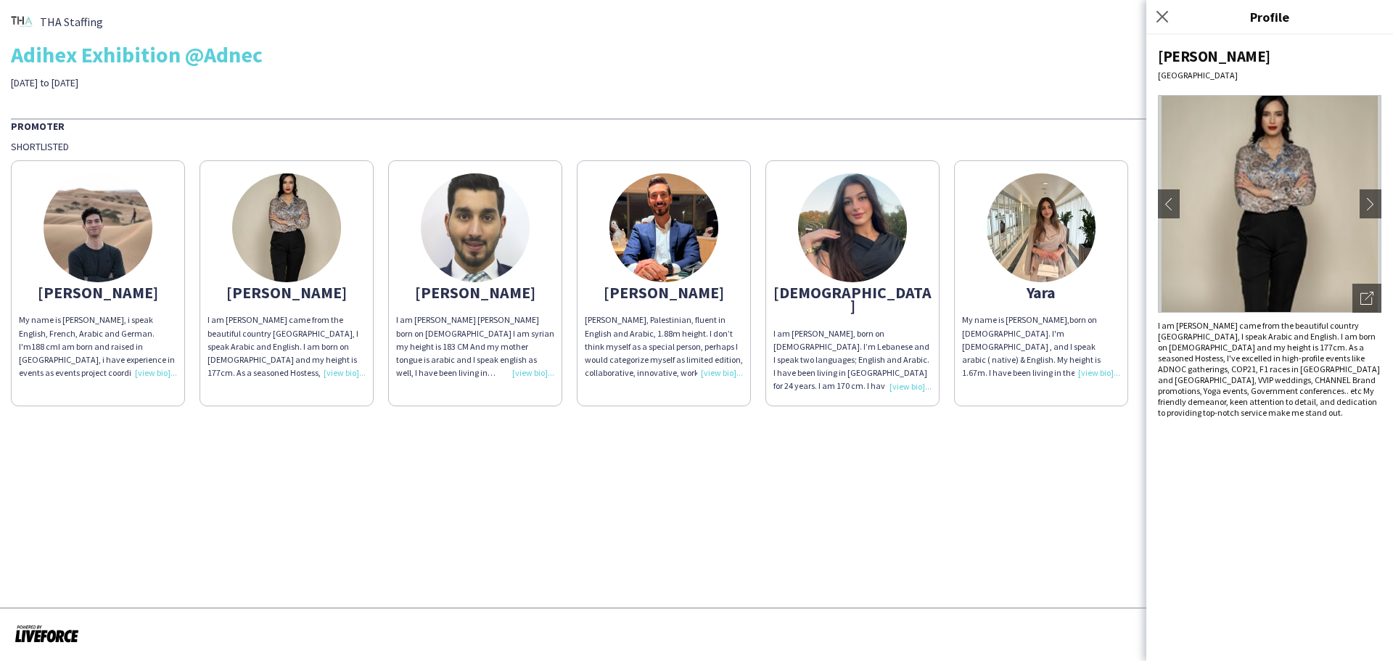
click at [287, 299] on div "[PERSON_NAME]" at bounding box center [287, 292] width 158 height 13
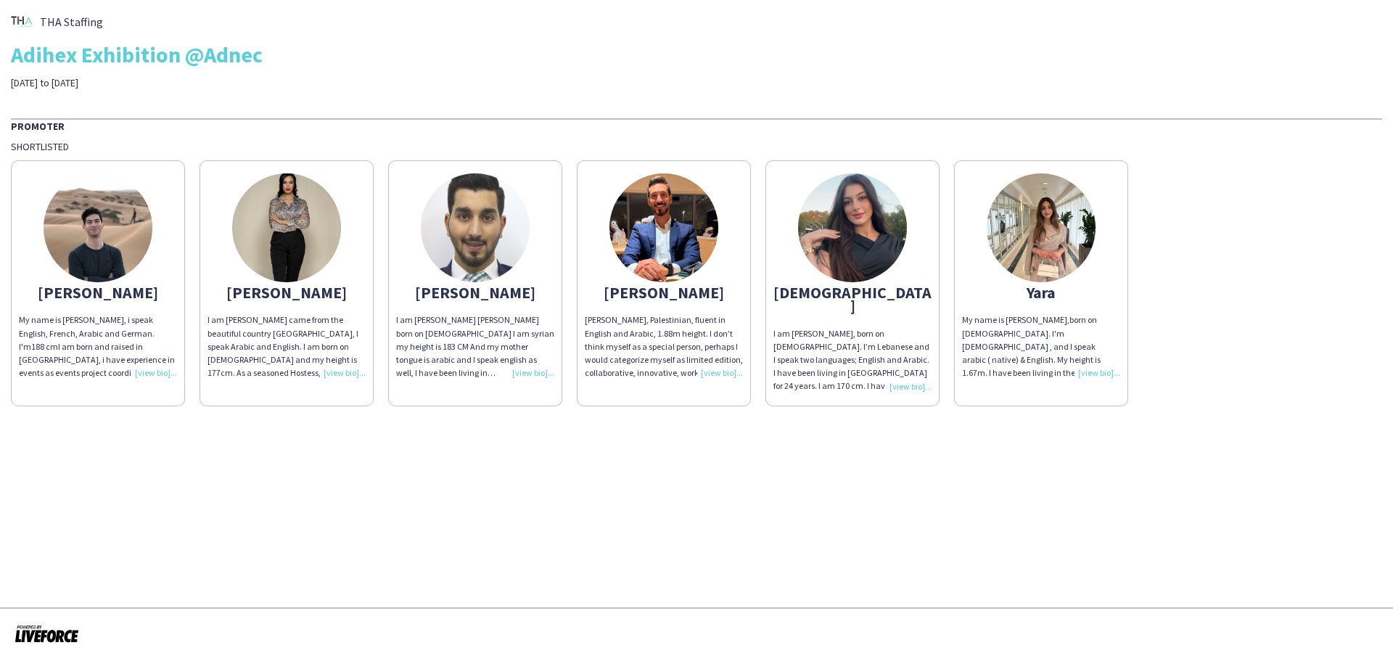
click at [293, 286] on div "[PERSON_NAME]" at bounding box center [287, 292] width 158 height 13
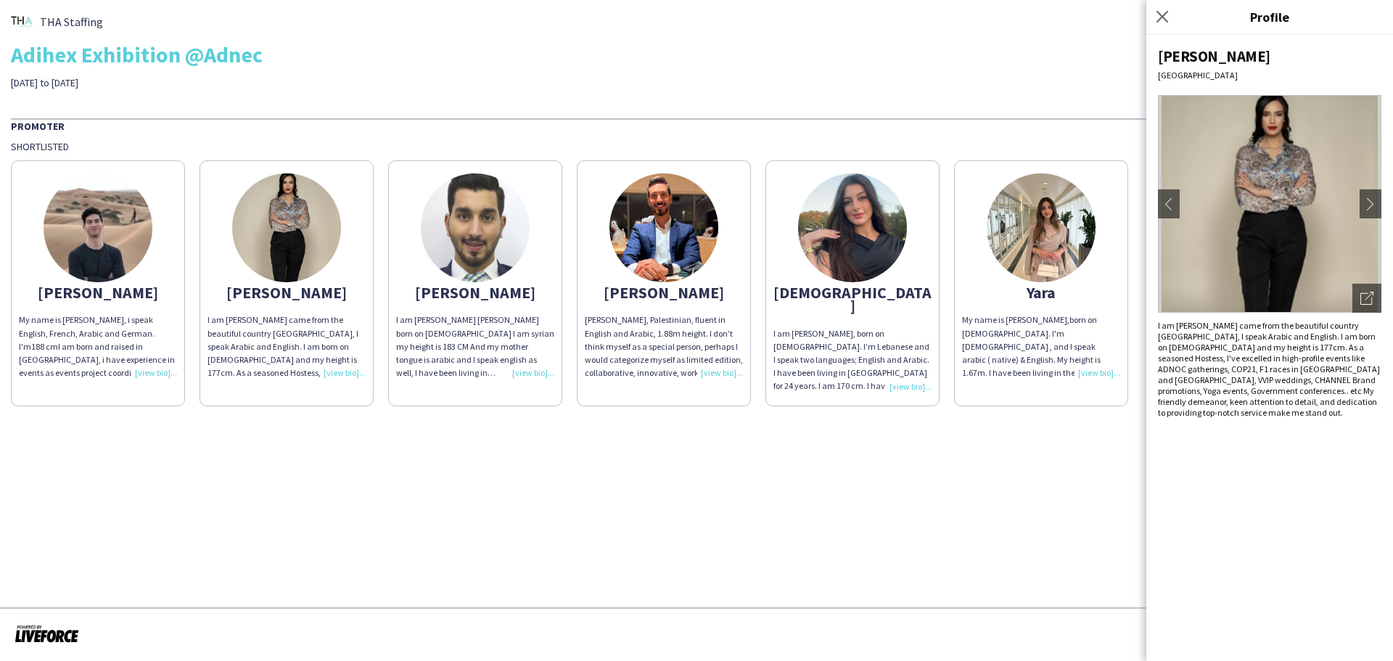
click at [1180, 57] on div "[PERSON_NAME]" at bounding box center [1269, 56] width 223 height 20
copy div "[PERSON_NAME]"
